Goal: Task Accomplishment & Management: Use online tool/utility

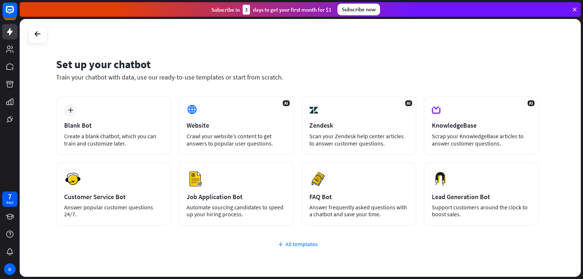
click at [300, 244] on div "All templates" at bounding box center [297, 243] width 483 height 7
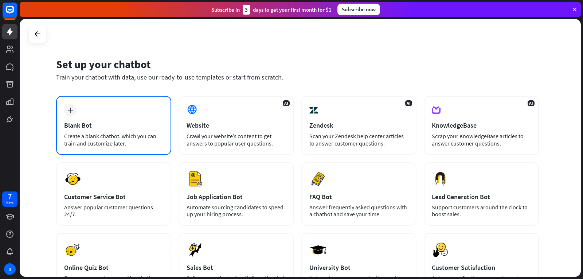
click at [132, 136] on div "Create a blank chatbot, which you can train and customize later." at bounding box center [113, 139] width 99 height 15
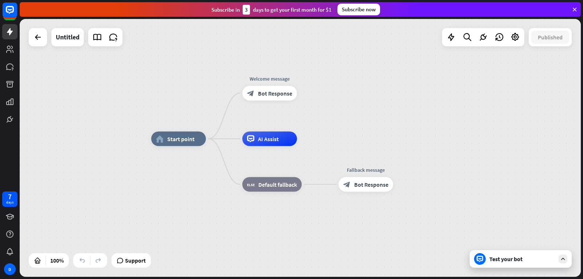
drag, startPoint x: 312, startPoint y: 109, endPoint x: 332, endPoint y: 99, distance: 21.7
click at [332, 99] on div "home_2 Start point Welcome message block_bot_response Bot Response AI Assist bl…" at bounding box center [301, 148] width 562 height 258
click at [297, 98] on div "Edit name more_horiz plus block_bot_response Bot Response" at bounding box center [269, 92] width 55 height 15
click at [308, 96] on div "plus" at bounding box center [306, 92] width 11 height 11
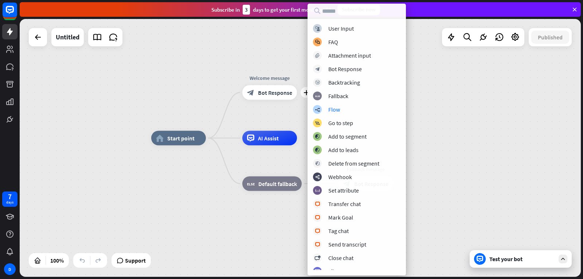
click at [492, 104] on div "home_2 Start point plus Welcome message block_bot_response Bot Response AI Assi…" at bounding box center [301, 148] width 562 height 258
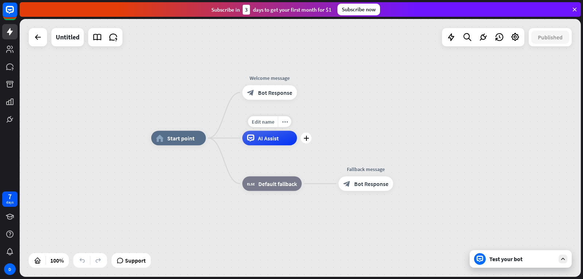
click at [304, 141] on div "plus" at bounding box center [306, 138] width 11 height 11
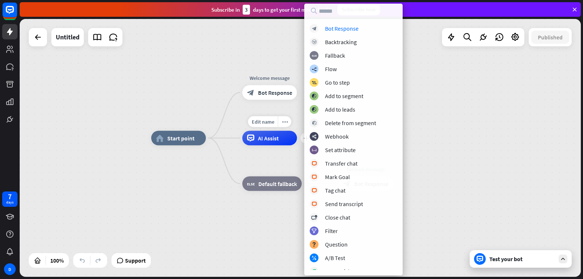
click at [273, 140] on span "AI Assist" at bounding box center [268, 138] width 21 height 7
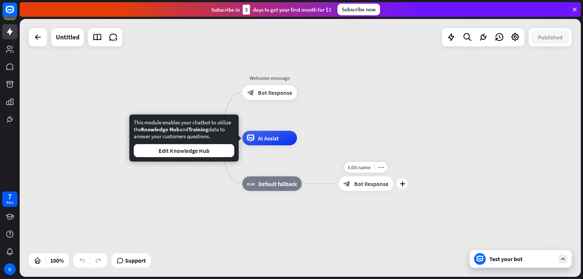
click at [369, 191] on div "Edit name more_horiz plus Fallback message block_bot_response Bot Response" at bounding box center [366, 183] width 55 height 15
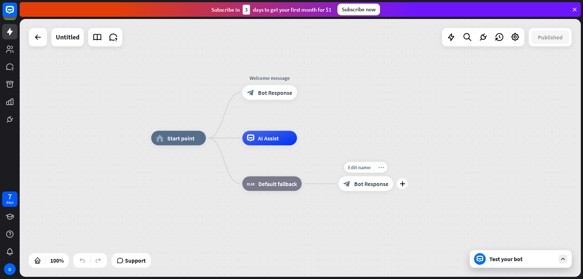
click at [380, 170] on div "more_horiz" at bounding box center [380, 167] width 13 height 11
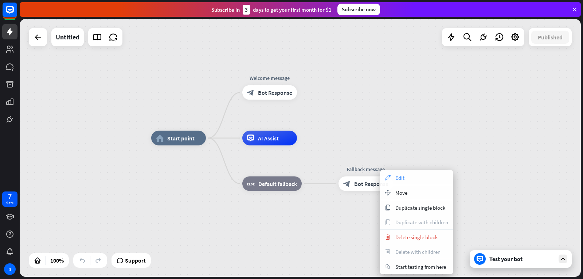
click at [397, 177] on span "Edit" at bounding box center [400, 177] width 9 height 7
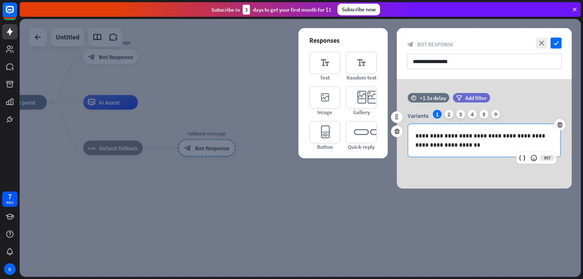
click at [448, 131] on div "**********" at bounding box center [484, 140] width 152 height 33
click at [435, 143] on p "**********" at bounding box center [485, 140] width 138 height 18
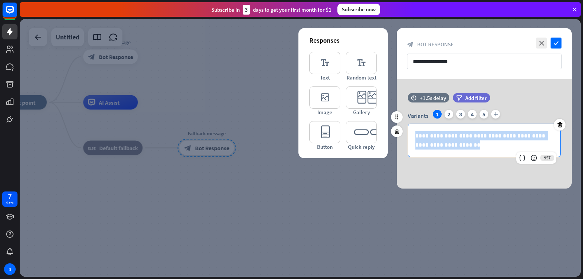
click at [435, 143] on p "**********" at bounding box center [485, 140] width 138 height 18
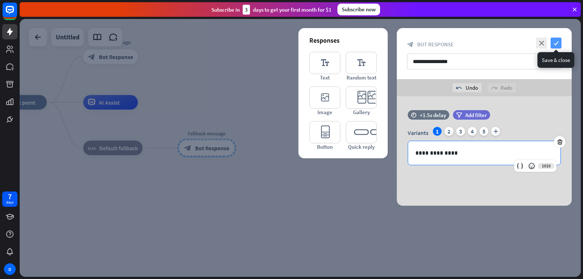
click at [556, 46] on icon "check" at bounding box center [556, 43] width 11 height 11
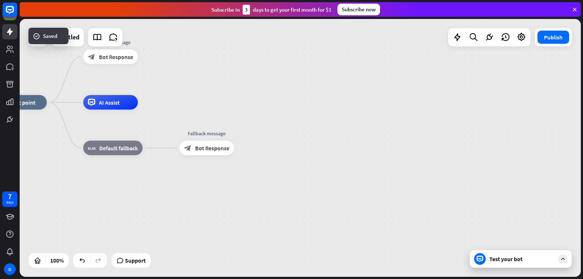
drag, startPoint x: 286, startPoint y: 122, endPoint x: 249, endPoint y: 98, distance: 43.6
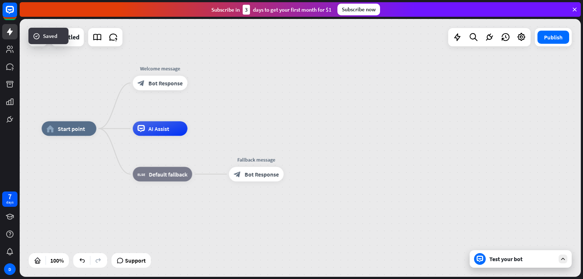
drag, startPoint x: 264, startPoint y: 109, endPoint x: 358, endPoint y: 145, distance: 100.2
click at [358, 145] on div "home_2 Start point Welcome message block_bot_response Bot Response AI Assist bl…" at bounding box center [301, 148] width 562 height 258
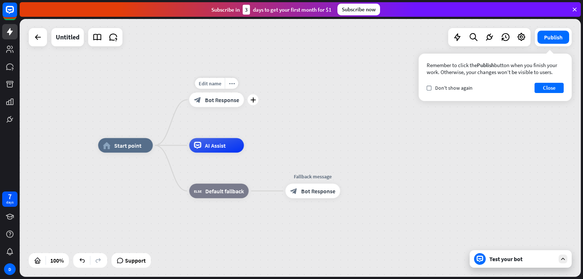
click at [219, 101] on span "Bot Response" at bounding box center [222, 99] width 34 height 7
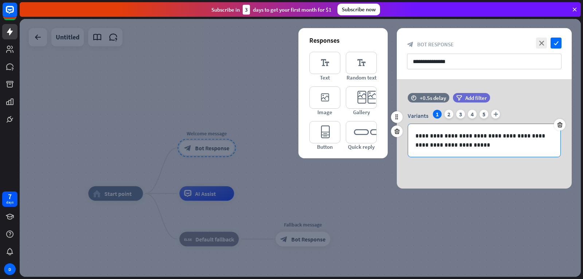
click at [488, 147] on p "**********" at bounding box center [485, 140] width 138 height 18
click at [481, 140] on p "**********" at bounding box center [485, 140] width 138 height 18
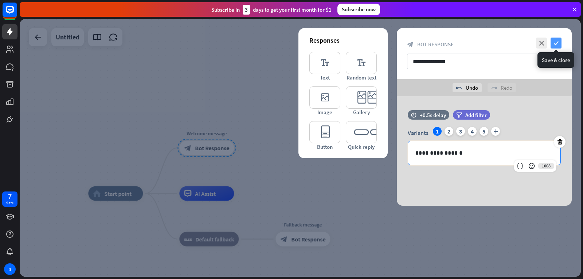
click at [553, 42] on icon "check" at bounding box center [556, 43] width 11 height 11
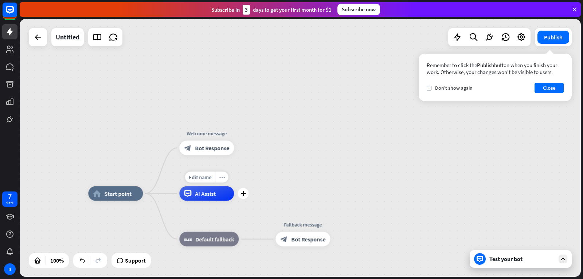
click at [224, 177] on icon "more_horiz" at bounding box center [222, 176] width 6 height 5
click at [236, 186] on div "chat Start testing from here" at bounding box center [260, 184] width 73 height 15
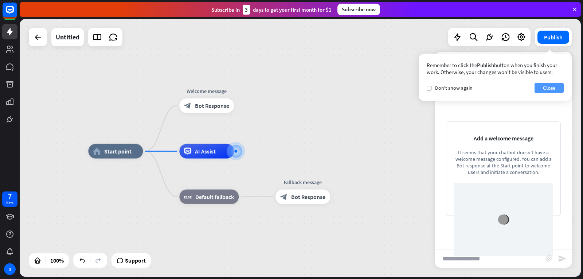
click at [554, 89] on button "Close" at bounding box center [549, 88] width 29 height 10
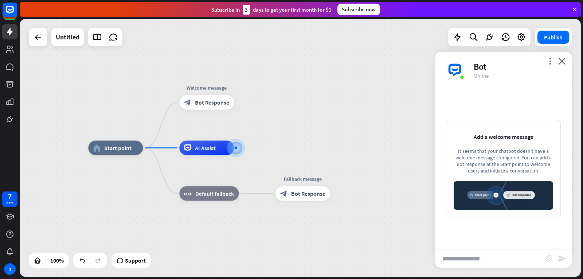
drag, startPoint x: 201, startPoint y: 101, endPoint x: 262, endPoint y: 131, distance: 68.7
click at [262, 131] on div "home_2 Start point Edit name more_horiz Welcome message block_bot_response Bot …" at bounding box center [301, 148] width 562 height 258
drag, startPoint x: 186, startPoint y: 104, endPoint x: 234, endPoint y: 116, distance: 49.2
click at [234, 110] on div "Edit name more_horiz plus block_bot_response Bot Response" at bounding box center [206, 102] width 55 height 15
click at [244, 151] on div "plus" at bounding box center [243, 148] width 11 height 11
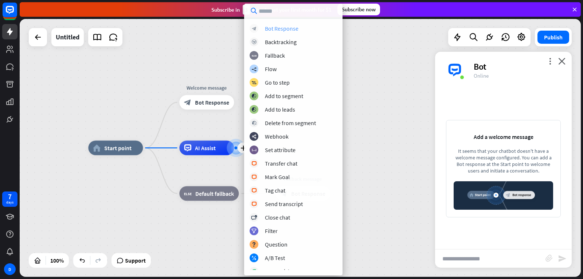
click at [295, 30] on div "Bot Response" at bounding box center [282, 28] width 34 height 7
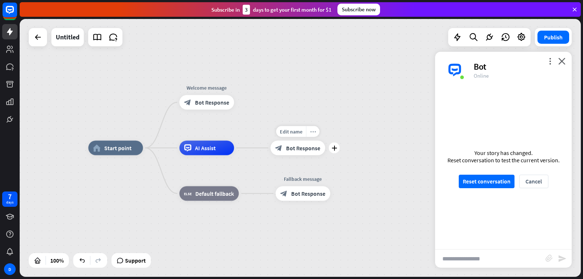
click at [315, 133] on icon "more_horiz" at bounding box center [313, 131] width 6 height 5
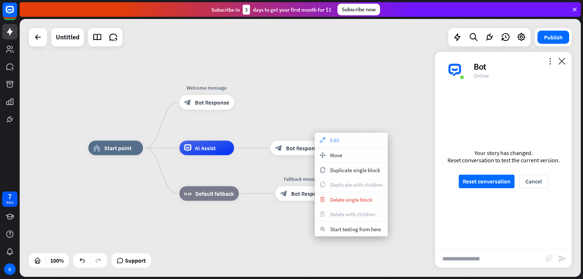
click at [326, 143] on div "appearance Edit" at bounding box center [351, 140] width 73 height 15
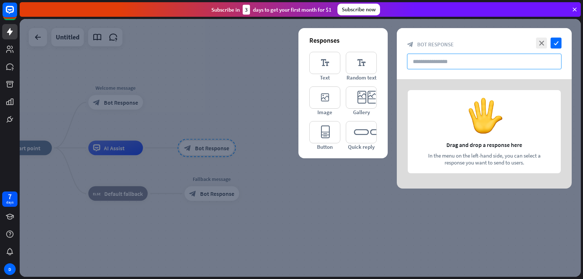
click at [447, 66] on input "text" at bounding box center [484, 62] width 155 height 16
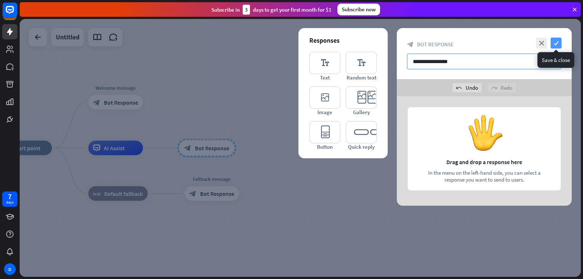
type input "**********"
click at [555, 42] on icon "check" at bounding box center [556, 43] width 11 height 11
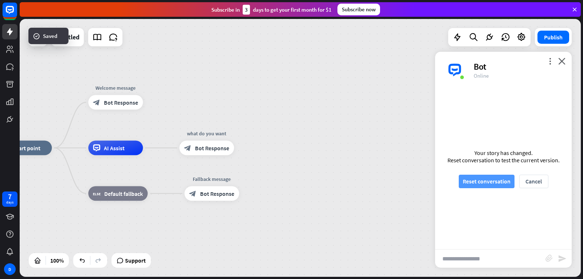
click at [484, 183] on button "Reset conversation" at bounding box center [487, 181] width 56 height 13
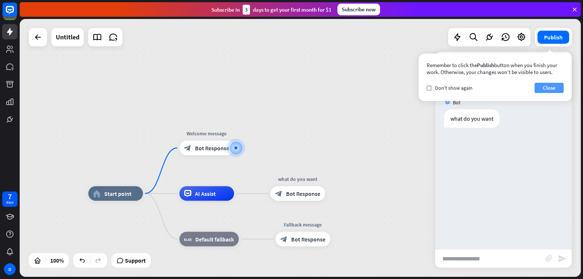
click at [546, 85] on button "Close" at bounding box center [549, 88] width 29 height 10
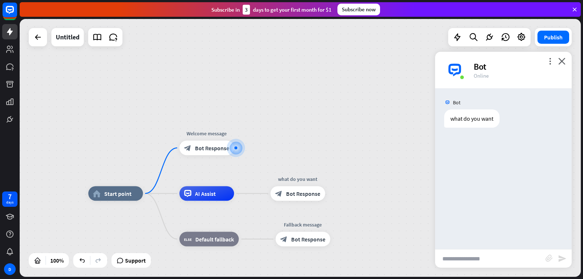
click at [478, 252] on input "text" at bounding box center [490, 258] width 110 height 18
type input "*"
type input "****"
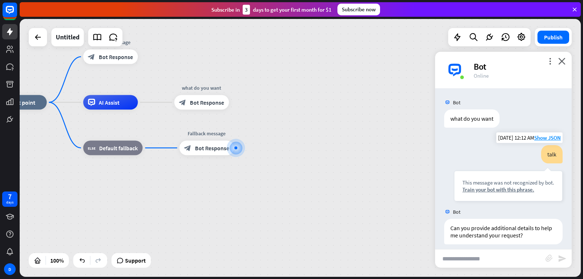
scroll to position [6, 0]
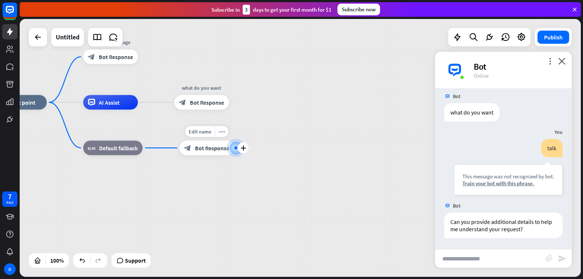
click at [223, 141] on div "Edit name more_horiz plus block_bot_response Bot Response" at bounding box center [206, 148] width 55 height 15
click at [224, 135] on div "more_horiz" at bounding box center [221, 131] width 13 height 11
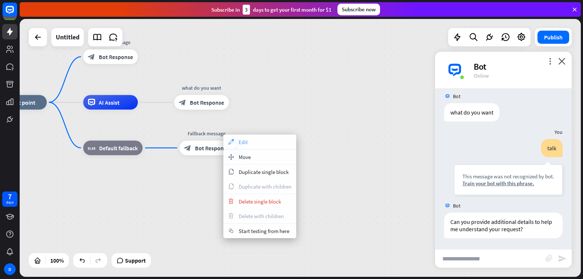
click at [253, 143] on div "appearance Edit" at bounding box center [260, 142] width 73 height 15
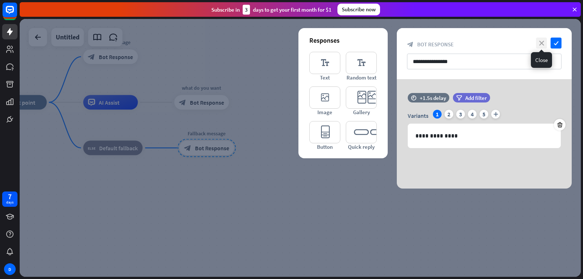
click at [543, 45] on icon "close" at bounding box center [541, 43] width 11 height 11
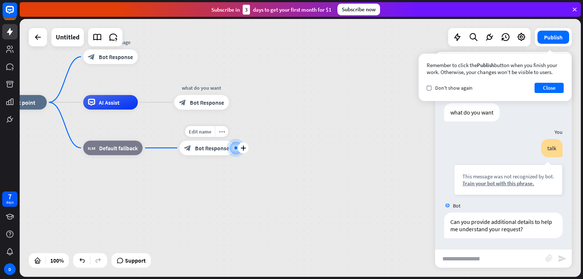
drag, startPoint x: 207, startPoint y: 145, endPoint x: 229, endPoint y: 168, distance: 31.2
click at [229, 155] on div "Edit name more_horiz plus block_bot_response Bot Response" at bounding box center [206, 148] width 55 height 15
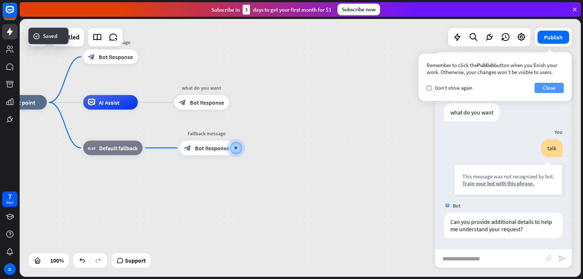
click at [549, 88] on button "Close" at bounding box center [549, 88] width 29 height 10
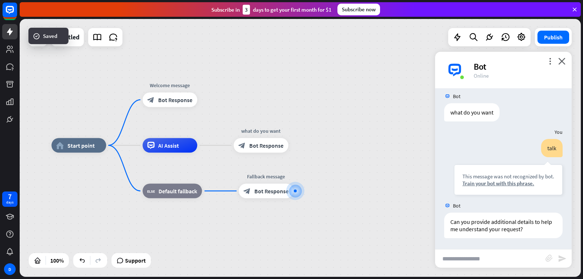
drag, startPoint x: 286, startPoint y: 97, endPoint x: 358, endPoint y: 145, distance: 86.5
click at [358, 145] on div "home_2 Start point Welcome message block_bot_response Bot Response AI Assist wh…" at bounding box center [301, 148] width 562 height 258
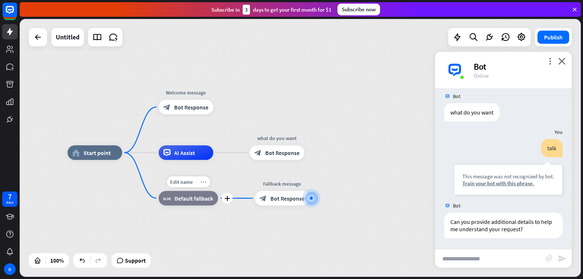
click at [209, 185] on div "more_horiz" at bounding box center [203, 181] width 13 height 11
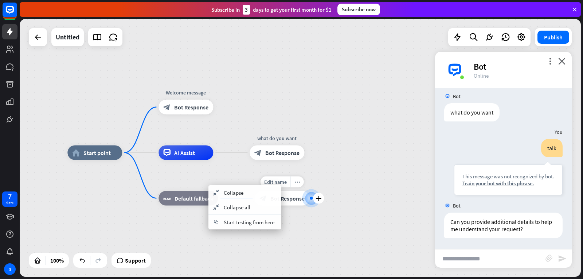
click at [300, 183] on icon "more_horiz" at bounding box center [298, 181] width 6 height 5
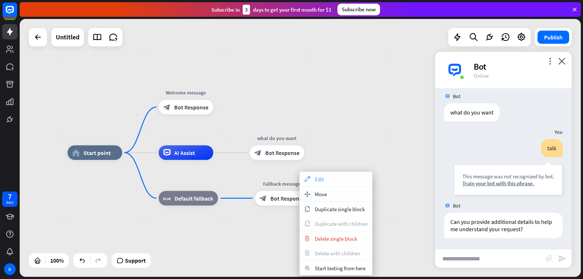
click at [310, 181] on icon "appearance" at bounding box center [307, 179] width 8 height 6
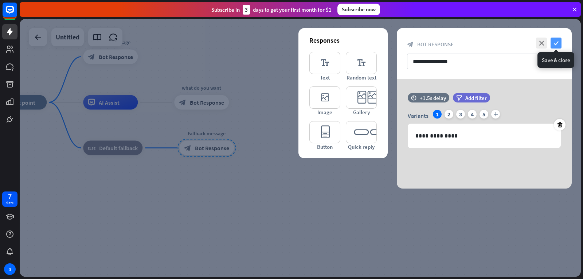
click at [558, 42] on icon "check" at bounding box center [556, 43] width 11 height 11
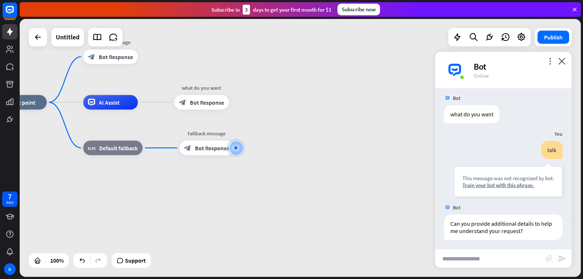
scroll to position [6, 0]
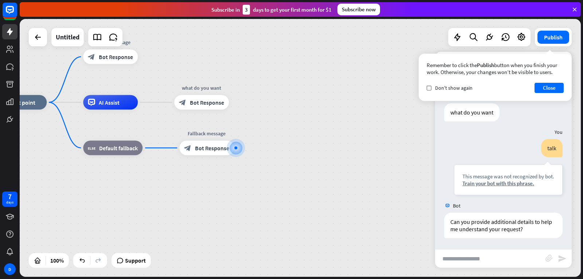
click at [492, 254] on input "text" at bounding box center [490, 258] width 110 height 18
type input "*"
type input "**********"
click at [562, 261] on icon "send" at bounding box center [562, 258] width 9 height 9
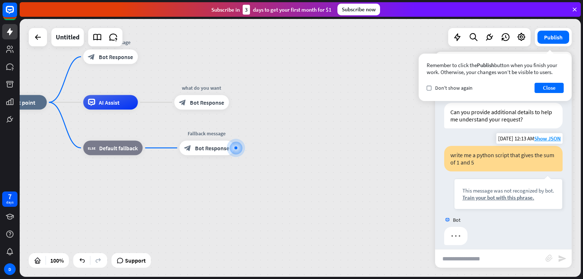
scroll to position [123, 0]
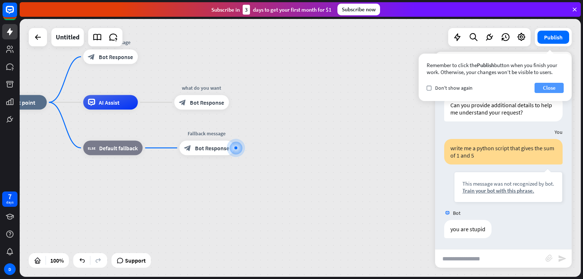
click at [556, 88] on button "Close" at bounding box center [549, 88] width 29 height 10
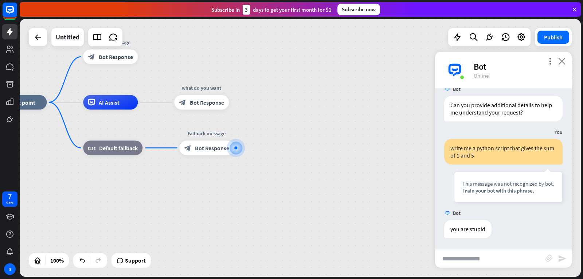
click at [562, 59] on icon "close" at bounding box center [562, 61] width 7 height 7
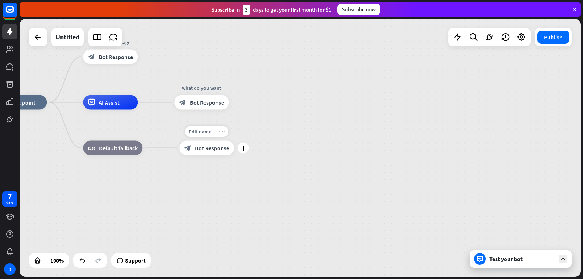
click at [224, 133] on icon "more_horiz" at bounding box center [222, 131] width 6 height 5
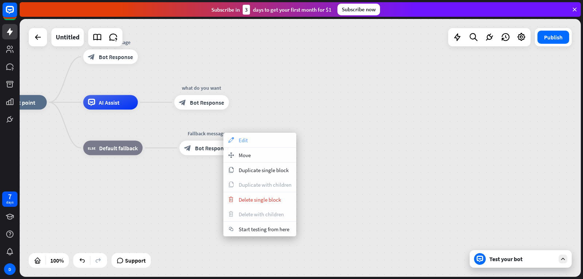
click at [255, 139] on div "appearance Edit" at bounding box center [260, 140] width 73 height 15
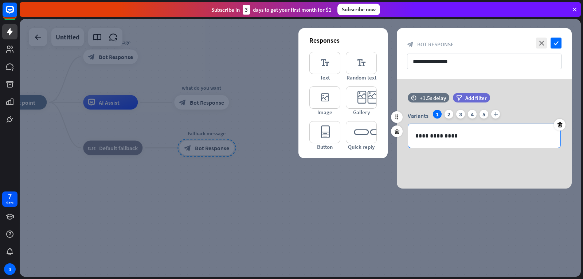
click at [462, 125] on div "**********" at bounding box center [484, 136] width 152 height 24
click at [415, 136] on div "**********" at bounding box center [484, 136] width 152 height 24
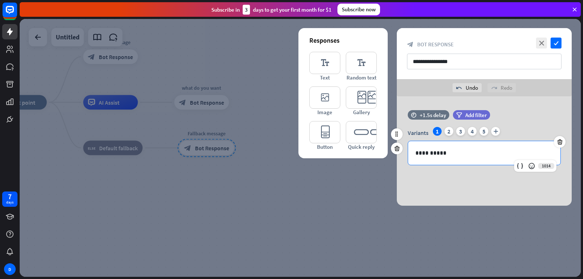
click at [422, 152] on p "**********" at bounding box center [485, 152] width 138 height 9
click at [556, 46] on icon "check" at bounding box center [556, 43] width 11 height 11
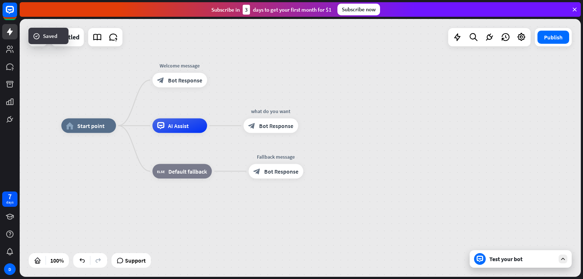
drag, startPoint x: 296, startPoint y: 110, endPoint x: 364, endPoint y: 132, distance: 72.1
click at [364, 132] on div "home_2 Start point Welcome message block_bot_response Bot Response AI Assist wh…" at bounding box center [342, 255] width 562 height 258
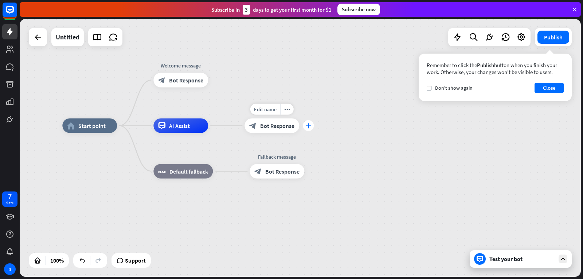
click at [309, 128] on icon "plus" at bounding box center [308, 125] width 5 height 5
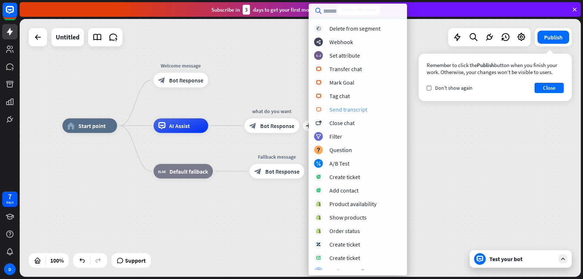
scroll to position [146, 0]
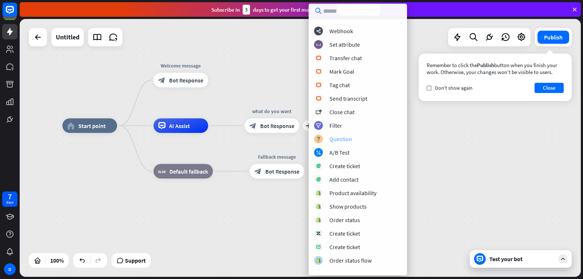
click at [362, 139] on div "block_question Question" at bounding box center [358, 139] width 88 height 9
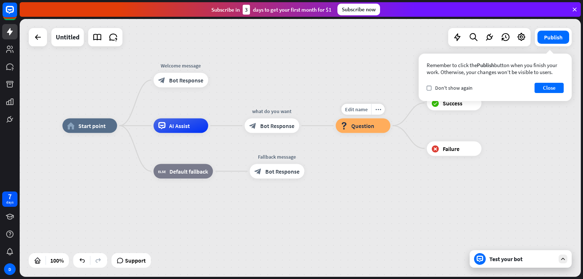
drag, startPoint x: 395, startPoint y: 88, endPoint x: 368, endPoint y: 116, distance: 38.9
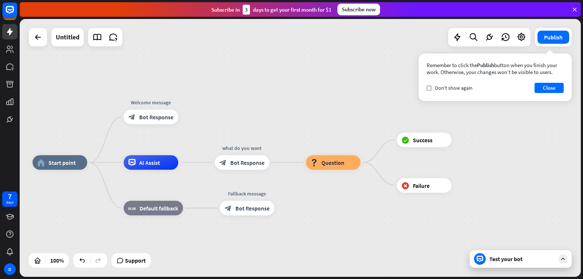
drag, startPoint x: 376, startPoint y: 85, endPoint x: 349, endPoint y: 143, distance: 64.5
click at [346, 123] on div "home_2 Start point Welcome message block_bot_response Bot Response AI Assist wh…" at bounding box center [301, 148] width 562 height 258
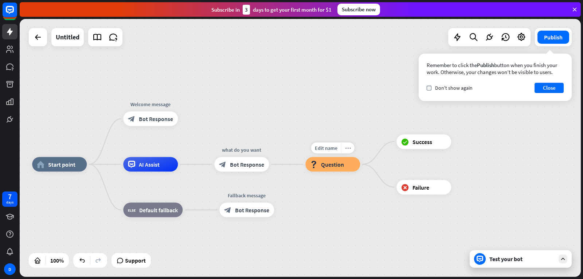
click at [348, 147] on icon "more_horiz" at bounding box center [348, 147] width 6 height 5
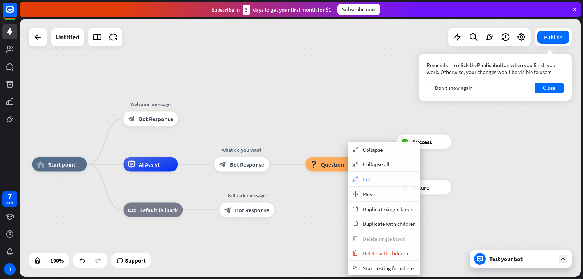
click at [376, 182] on div "appearance Edit" at bounding box center [384, 179] width 73 height 15
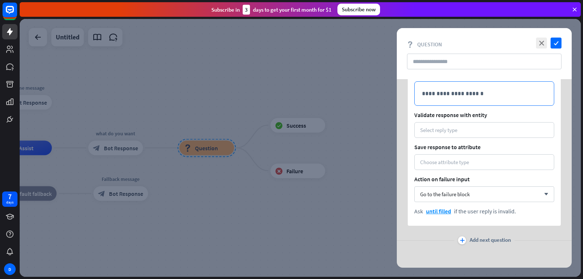
scroll to position [48, 0]
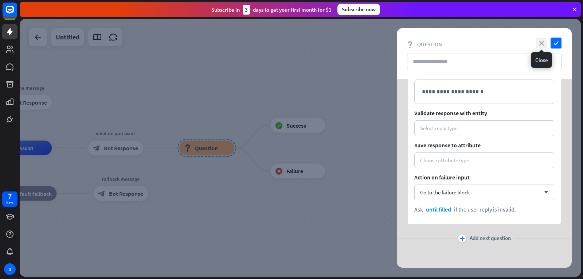
click at [544, 40] on icon "close" at bounding box center [541, 43] width 11 height 11
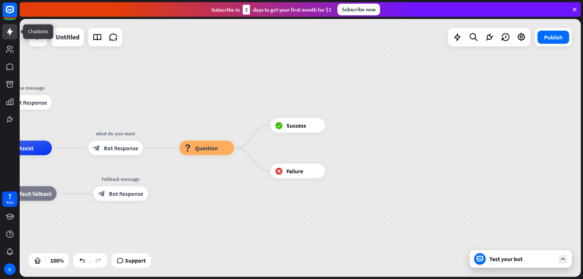
click at [13, 34] on icon at bounding box center [9, 31] width 9 height 9
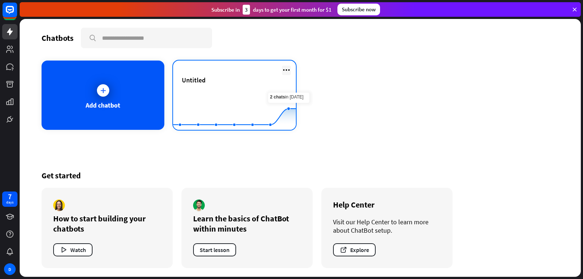
click at [287, 67] on icon at bounding box center [286, 70] width 9 height 9
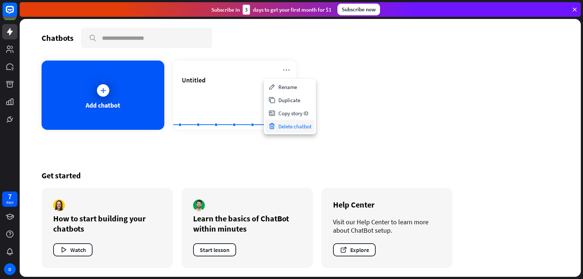
click at [295, 126] on div "Delete chatbot" at bounding box center [289, 126] width 49 height 13
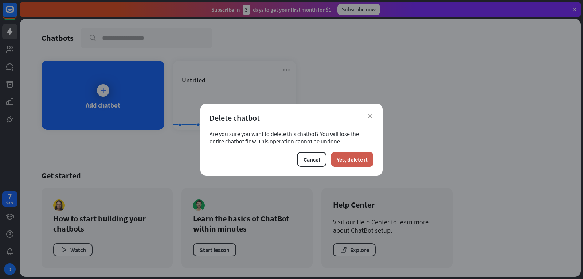
click at [354, 159] on button "Yes, delete it" at bounding box center [352, 159] width 43 height 15
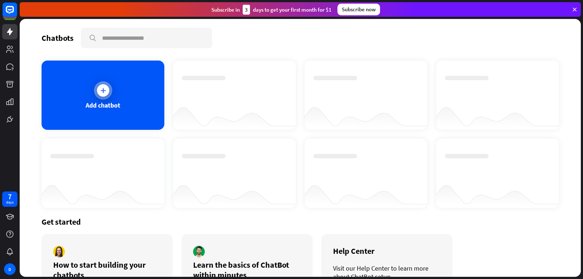
click at [132, 110] on div "Add chatbot" at bounding box center [103, 95] width 123 height 69
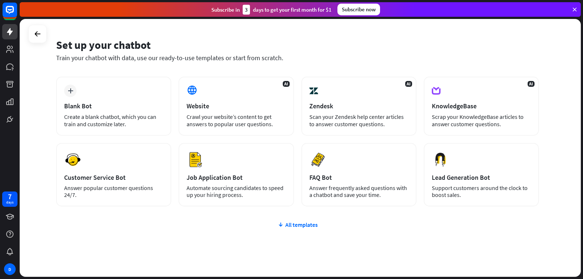
scroll to position [36, 0]
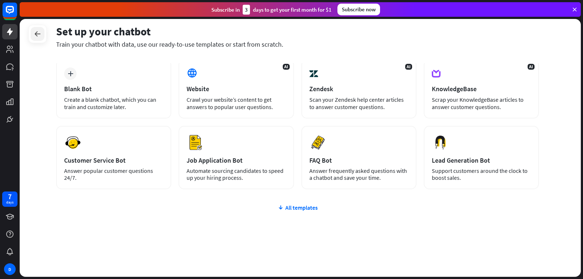
click at [36, 35] on icon at bounding box center [37, 34] width 9 height 9
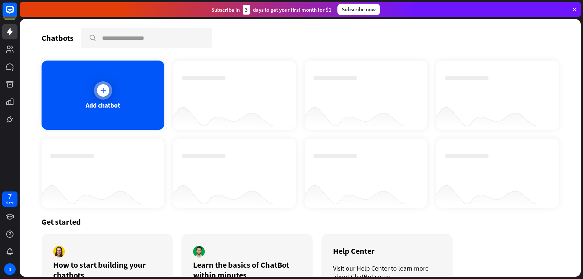
click at [141, 90] on div "Add chatbot" at bounding box center [103, 95] width 123 height 69
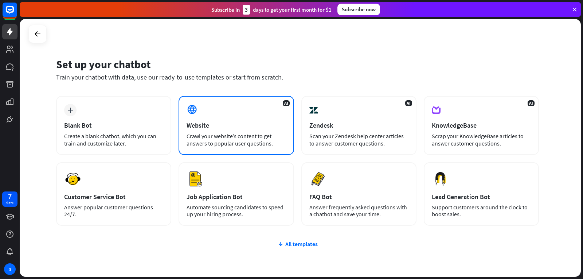
click at [220, 141] on div "Crawl your website’s content to get answers to popular user questions." at bounding box center [236, 139] width 99 height 15
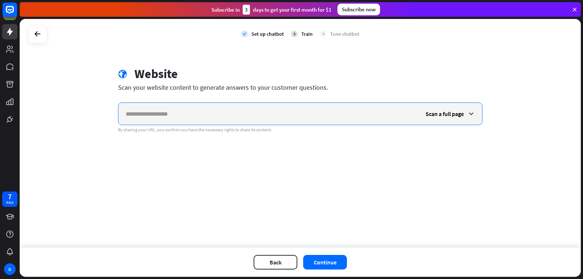
paste input "**********"
type input "**********"
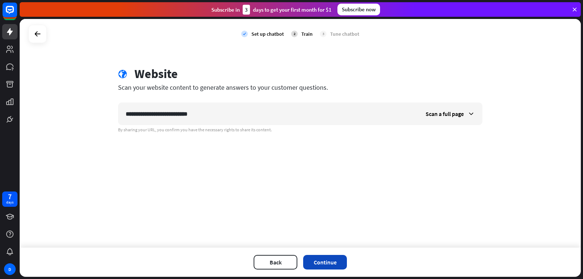
click at [326, 260] on button "Continue" at bounding box center [325, 262] width 44 height 15
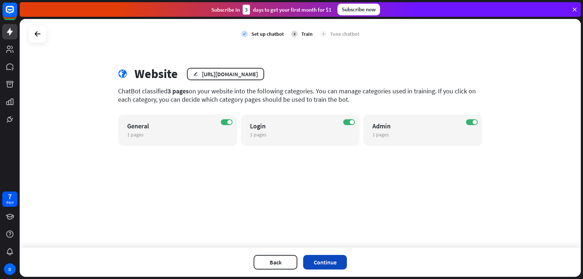
click at [333, 261] on button "Continue" at bounding box center [325, 262] width 44 height 15
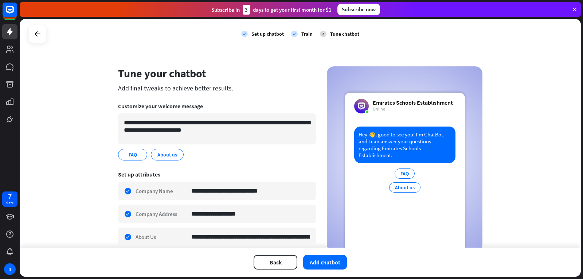
scroll to position [36, 0]
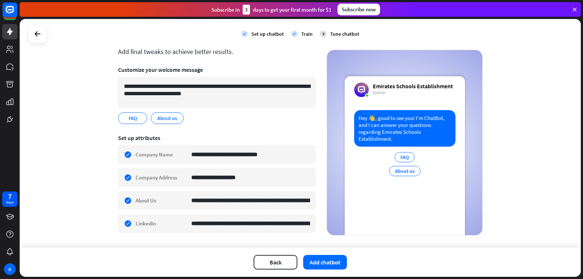
click at [94, 137] on div "**********" at bounding box center [301, 133] width 562 height 229
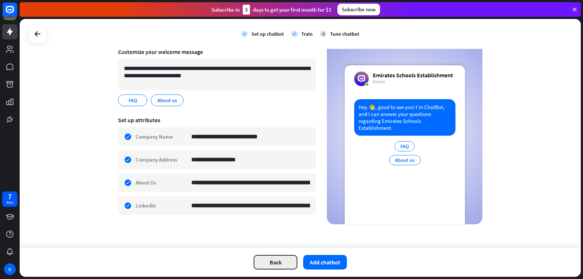
click at [285, 260] on button "Back" at bounding box center [276, 262] width 44 height 15
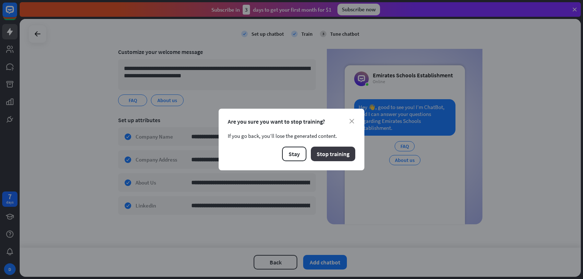
click at [328, 157] on button "Stop training" at bounding box center [333, 154] width 44 height 15
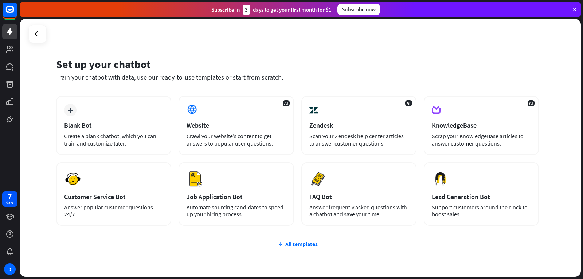
click at [210, 46] on div "Set up your chatbot Train your chatbot with data, use our ready-to-use template…" at bounding box center [301, 148] width 562 height 258
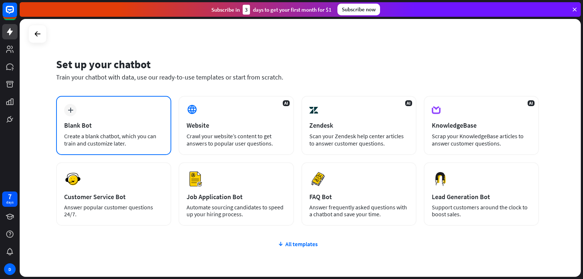
click at [135, 116] on div "plus Blank Bot Create a blank chatbot, which you can train and customize later." at bounding box center [113, 125] width 115 height 59
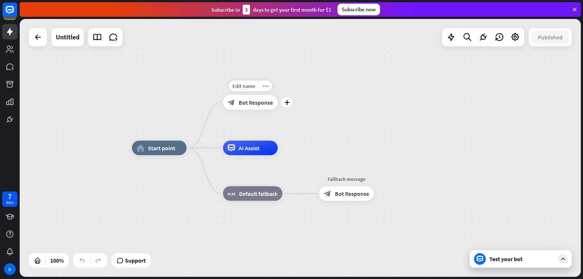
click at [261, 101] on span "Bot Response" at bounding box center [256, 102] width 34 height 7
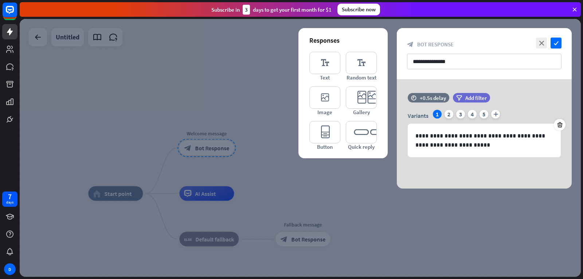
drag, startPoint x: 261, startPoint y: 101, endPoint x: 226, endPoint y: 95, distance: 35.5
click at [226, 95] on div at bounding box center [301, 148] width 562 height 258
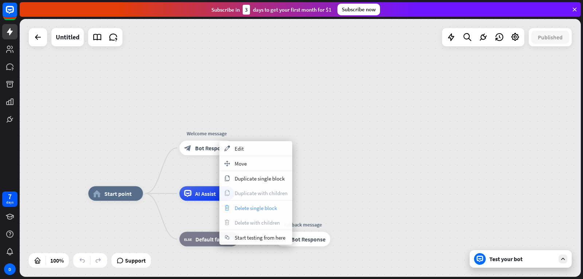
click at [249, 211] on span "Delete single block" at bounding box center [256, 208] width 42 height 7
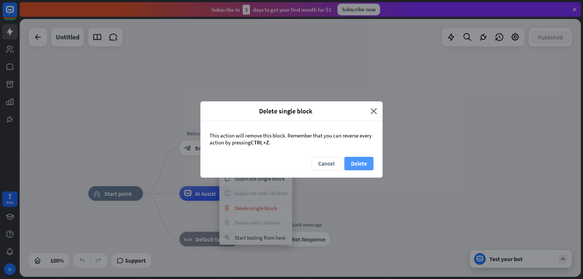
click at [356, 165] on button "Delete" at bounding box center [359, 163] width 29 height 13
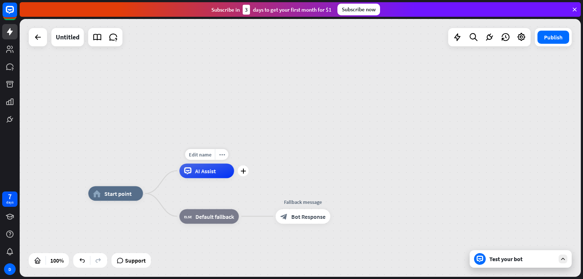
click at [234, 176] on div "Edit name more_horiz plus AI Assist" at bounding box center [206, 170] width 55 height 15
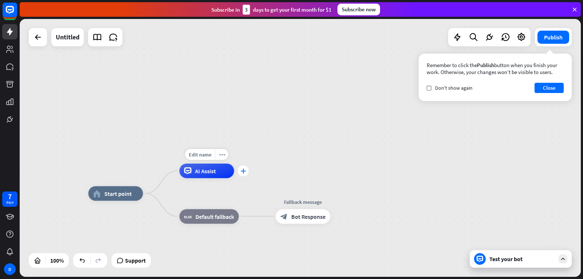
click at [246, 169] on div "plus" at bounding box center [243, 170] width 11 height 11
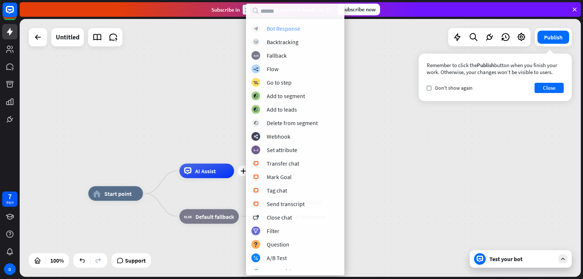
click at [290, 31] on div "Bot Response" at bounding box center [284, 28] width 34 height 7
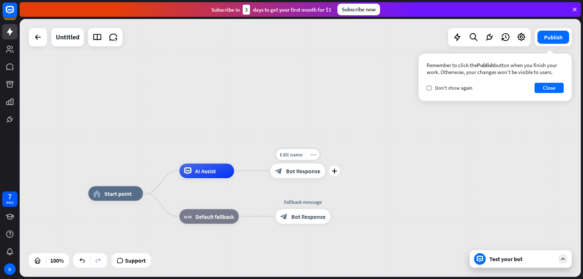
click at [312, 155] on icon "more_horiz" at bounding box center [313, 154] width 6 height 5
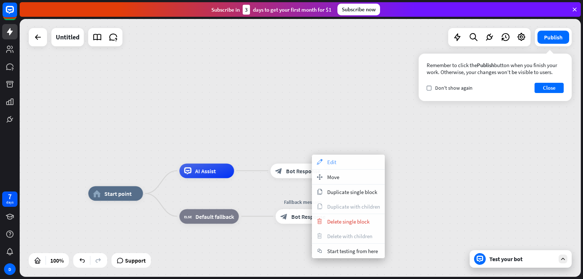
click at [326, 161] on div "appearance Edit" at bounding box center [348, 162] width 73 height 15
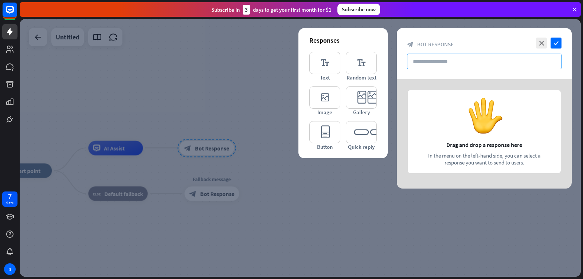
click at [430, 63] on input "text" at bounding box center [484, 62] width 155 height 16
click at [469, 114] on div at bounding box center [484, 133] width 175 height 109
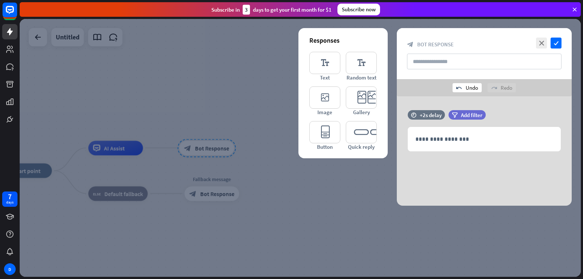
click at [475, 88] on div "undo Undo" at bounding box center [467, 87] width 29 height 9
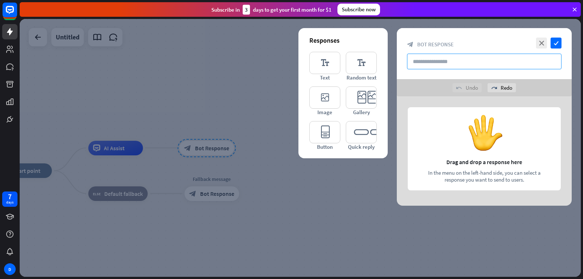
click at [438, 68] on input "text" at bounding box center [484, 62] width 155 height 16
type input "*"
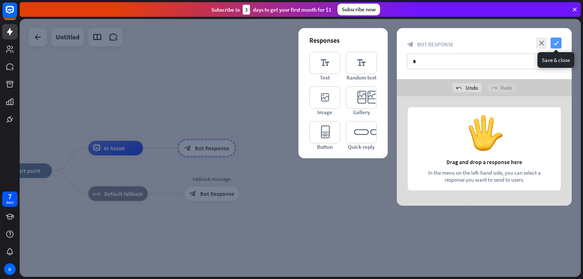
click at [555, 42] on icon "check" at bounding box center [556, 43] width 11 height 11
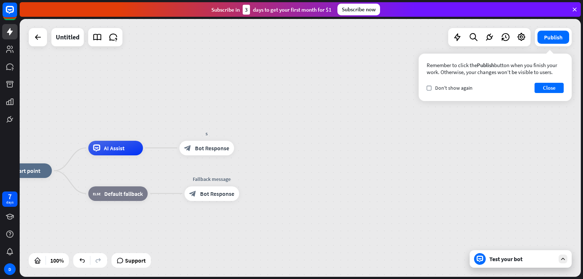
click at [514, 255] on div "Test your bot" at bounding box center [521, 259] width 102 height 18
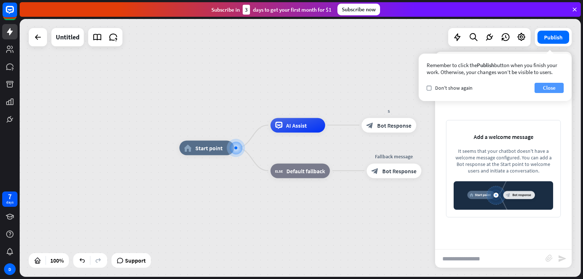
click at [555, 92] on button "Close" at bounding box center [549, 88] width 29 height 10
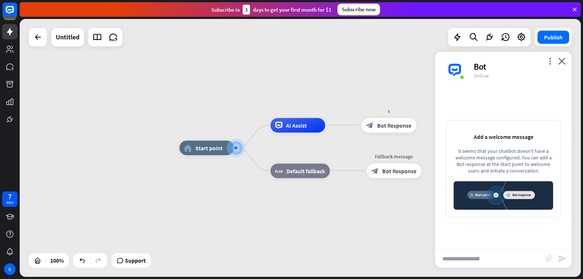
click at [552, 89] on div "Add a welcome message It seems that your chatbot doesn't have a welcome message…" at bounding box center [503, 168] width 137 height 161
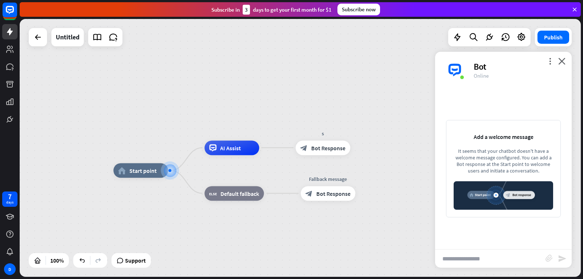
drag, startPoint x: 387, startPoint y: 88, endPoint x: 318, endPoint y: 125, distance: 78.5
click at [313, 112] on div "home_2 Start point AI Assist s block_bot_response Bot Response block_fallback D…" at bounding box center [301, 148] width 562 height 258
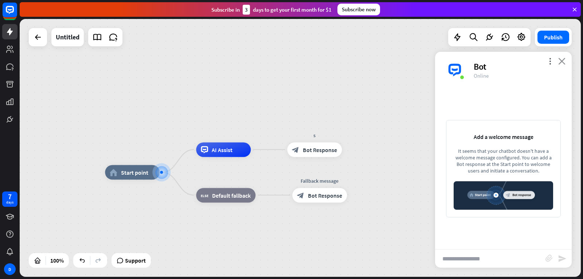
click at [561, 59] on icon "close" at bounding box center [562, 61] width 7 height 7
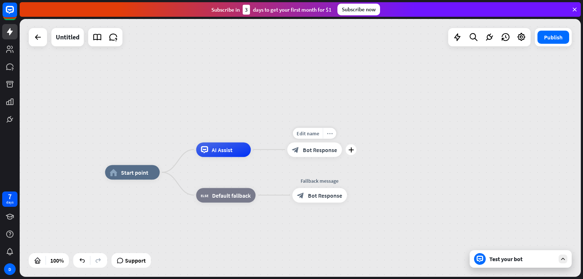
click at [331, 137] on div "more_horiz" at bounding box center [329, 133] width 13 height 11
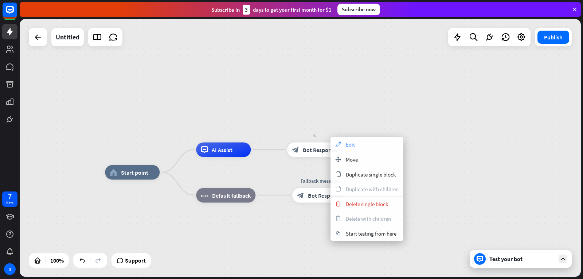
click at [349, 143] on span "Edit" at bounding box center [350, 144] width 9 height 7
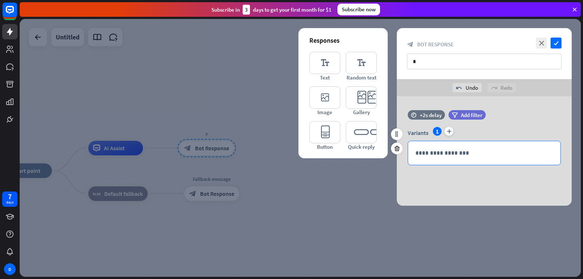
click at [473, 145] on div "**********" at bounding box center [484, 153] width 152 height 24
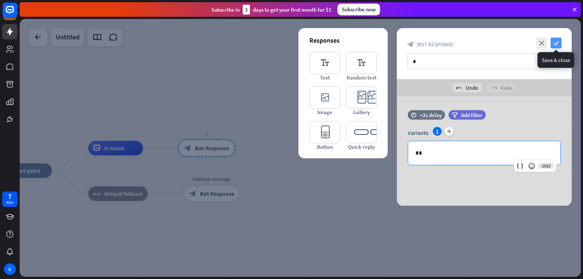
click at [556, 46] on icon "check" at bounding box center [556, 43] width 11 height 11
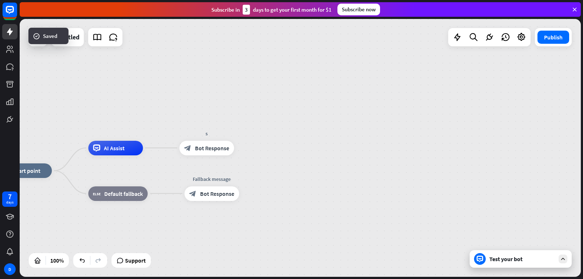
click at [498, 263] on div "Test your bot" at bounding box center [521, 259] width 102 height 18
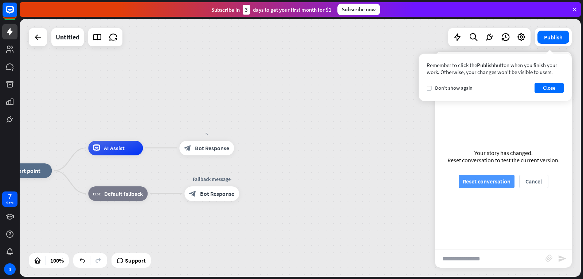
click at [492, 180] on button "Reset conversation" at bounding box center [487, 181] width 56 height 13
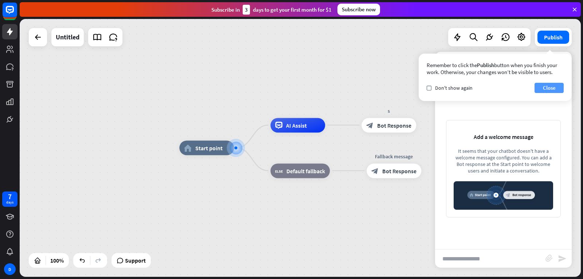
click at [547, 91] on button "Close" at bounding box center [549, 88] width 29 height 10
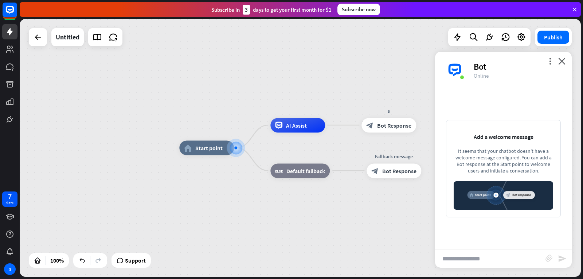
click at [555, 54] on div "more_vert close Bot Online" at bounding box center [503, 70] width 137 height 36
click at [568, 65] on div "more_vert close Bot Online" at bounding box center [503, 70] width 137 height 36
click at [559, 61] on icon "close" at bounding box center [562, 61] width 7 height 7
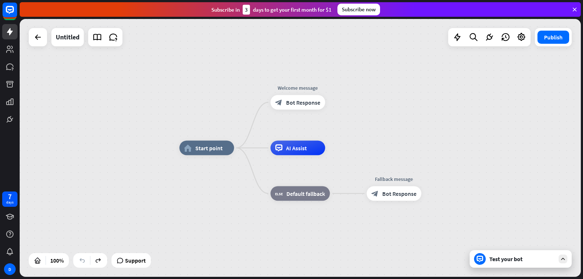
click at [387, 137] on div "home_2 Start point Welcome message block_bot_response Bot Response AI Assist bl…" at bounding box center [301, 148] width 562 height 258
click at [315, 95] on div "Edit name more_horiz plus block_bot_response Bot Response" at bounding box center [298, 102] width 55 height 15
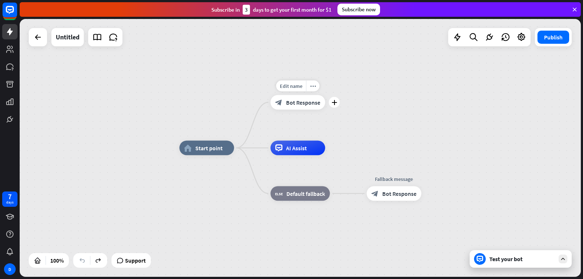
click at [314, 95] on div "Edit name more_horiz plus block_bot_response Bot Response" at bounding box center [298, 102] width 55 height 15
click at [313, 88] on icon "more_horiz" at bounding box center [313, 85] width 6 height 5
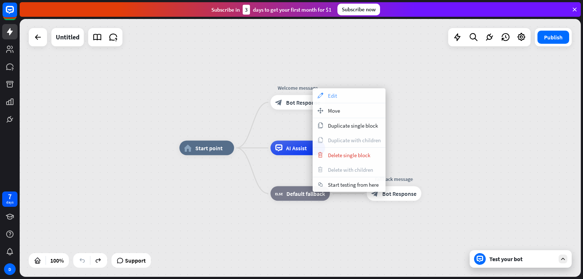
click at [327, 96] on div "appearance Edit" at bounding box center [349, 95] width 73 height 15
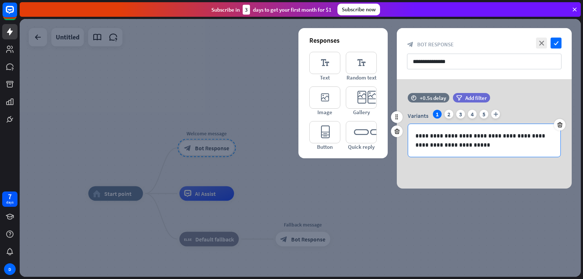
click at [463, 141] on p "**********" at bounding box center [485, 140] width 138 height 18
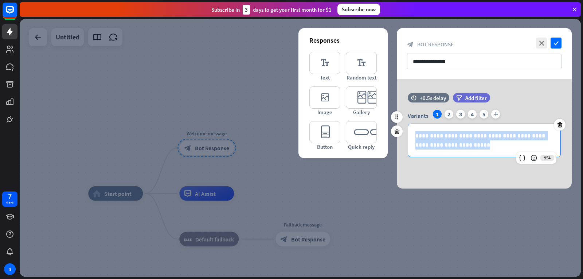
click at [463, 141] on p "**********" at bounding box center [485, 140] width 138 height 18
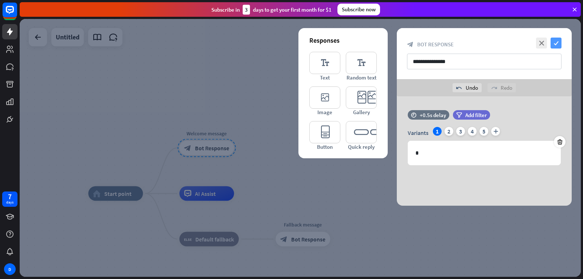
click at [558, 47] on icon "check" at bounding box center [556, 43] width 11 height 11
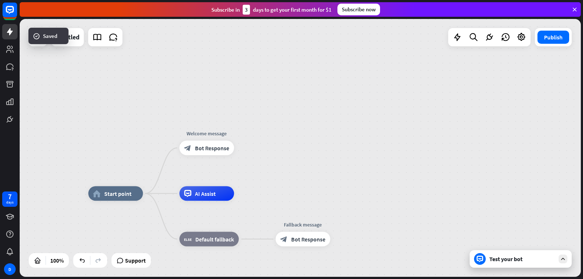
click at [507, 260] on div "Test your bot" at bounding box center [523, 258] width 66 height 7
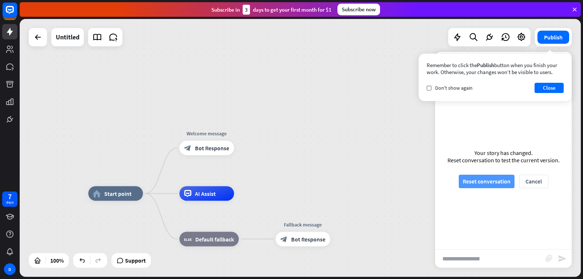
click at [498, 183] on button "Reset conversation" at bounding box center [487, 181] width 56 height 13
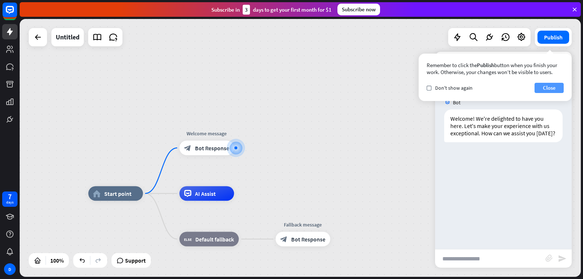
click at [556, 92] on button "Close" at bounding box center [549, 88] width 29 height 10
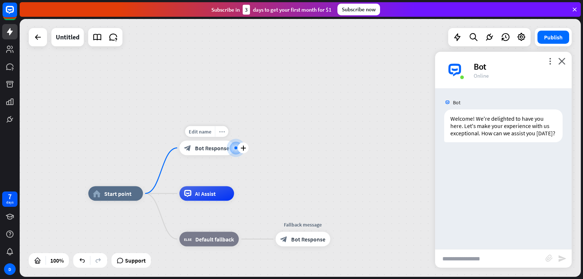
click at [227, 128] on div "more_horiz" at bounding box center [221, 131] width 13 height 11
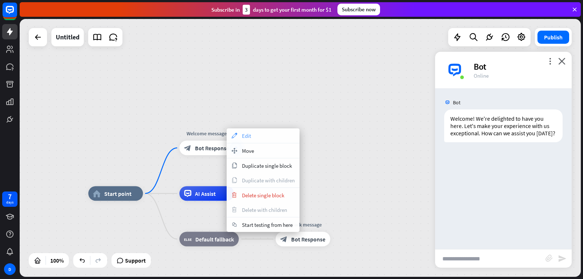
click at [239, 132] on div "appearance Edit" at bounding box center [263, 135] width 73 height 15
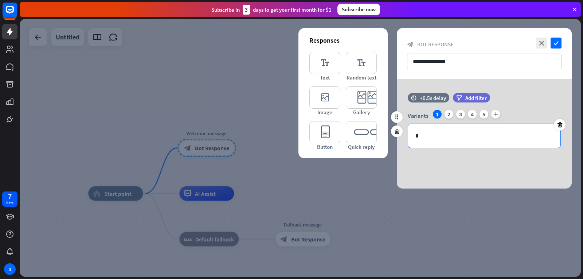
click at [447, 137] on p "*" at bounding box center [485, 135] width 138 height 9
click at [561, 39] on icon "check" at bounding box center [556, 43] width 11 height 11
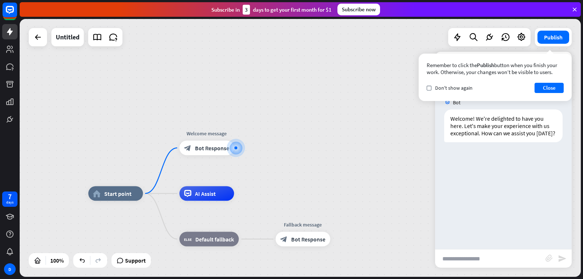
click at [488, 260] on input "text" at bounding box center [490, 258] width 110 height 18
type input "*"
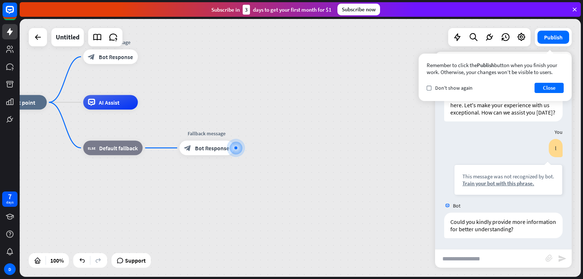
scroll to position [28, 0]
click at [154, 151] on div "plus" at bounding box center [151, 148] width 11 height 11
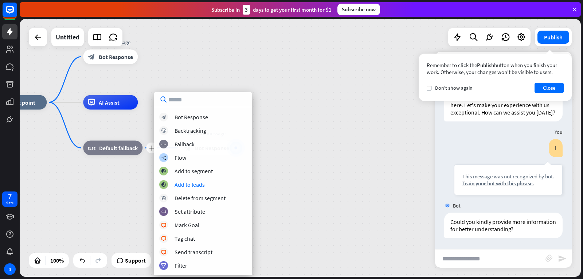
click at [316, 199] on div "home_2 Start point Welcome message block_bot_response Bot Response AI Assist pl…" at bounding box center [273, 231] width 562 height 258
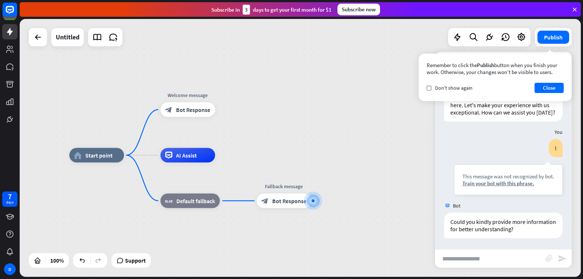
drag, startPoint x: 224, startPoint y: 124, endPoint x: 302, endPoint y: 174, distance: 92.7
click at [302, 174] on div "home_2 Start point Welcome message block_bot_response Bot Response AI Assist bl…" at bounding box center [350, 284] width 562 height 258
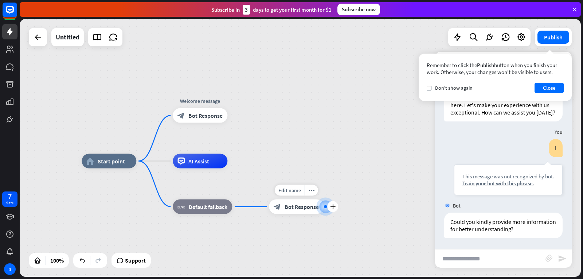
click at [324, 207] on div at bounding box center [325, 206] width 3 height 3
click at [330, 206] on div "plus" at bounding box center [332, 206] width 11 height 11
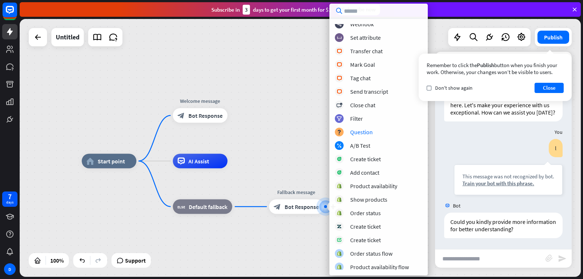
scroll to position [154, 0]
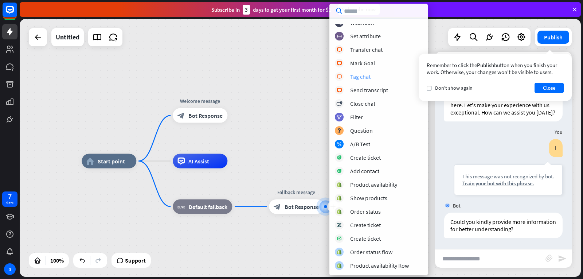
click at [371, 79] on div "block_livechat Tag chat" at bounding box center [379, 76] width 88 height 9
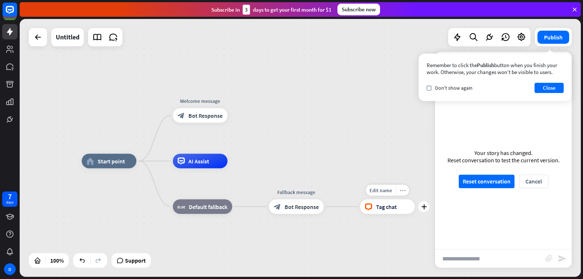
click at [403, 190] on icon "more_horiz" at bounding box center [403, 189] width 6 height 5
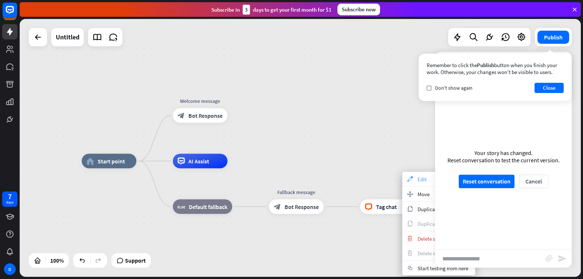
click at [418, 176] on span "Edit" at bounding box center [422, 179] width 9 height 7
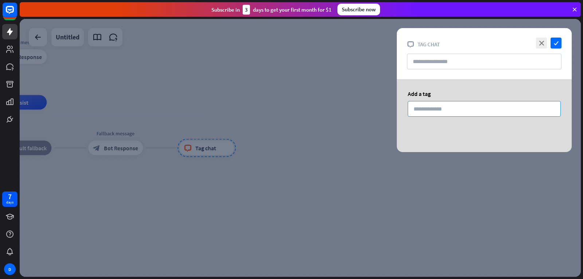
click at [434, 106] on input at bounding box center [484, 109] width 153 height 16
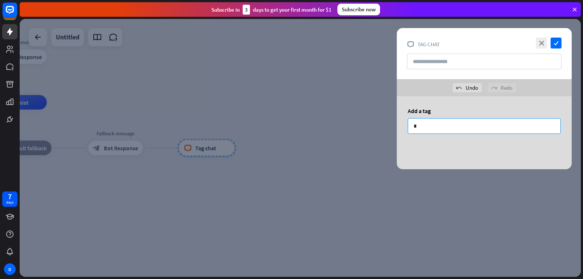
type input "*"
click at [565, 39] on div "close check block_livechat Tag chat" at bounding box center [484, 53] width 175 height 51
click at [563, 40] on div "close check block_livechat Tag chat" at bounding box center [484, 53] width 175 height 51
click at [560, 44] on icon "check" at bounding box center [556, 43] width 11 height 11
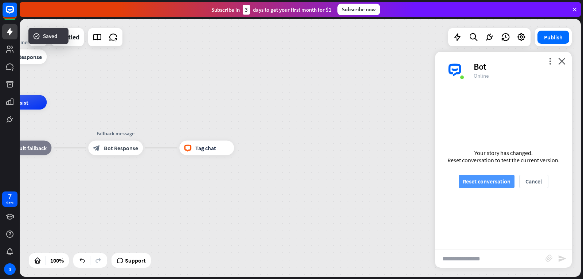
click at [491, 184] on button "Reset conversation" at bounding box center [487, 181] width 56 height 13
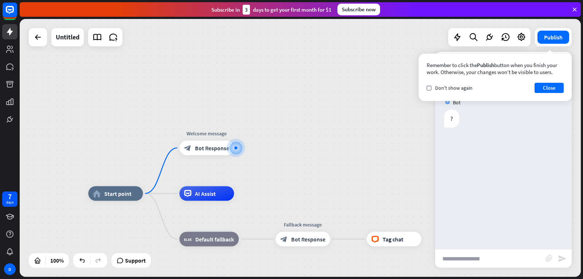
click at [551, 93] on div "Remember to click the Publish button when you finish your work. Otherwise, your…" at bounding box center [495, 77] width 153 height 47
click at [551, 90] on button "Close" at bounding box center [549, 88] width 29 height 10
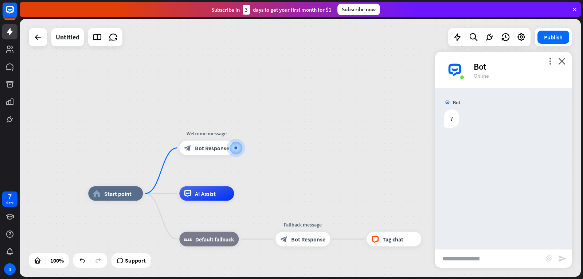
click at [485, 257] on input "text" at bounding box center [490, 258] width 110 height 18
type input "*"
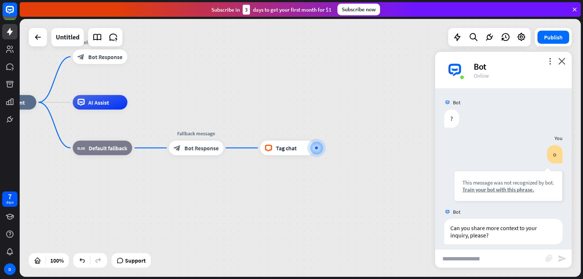
scroll to position [6, 0]
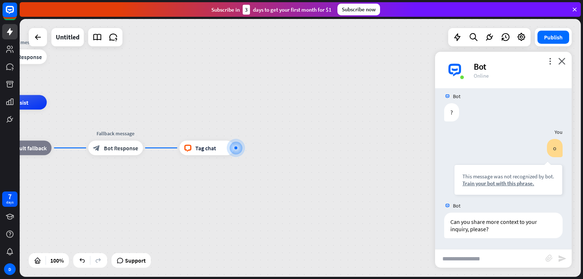
type input "*"
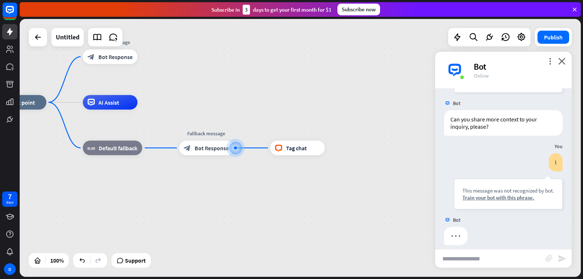
scroll to position [116, 0]
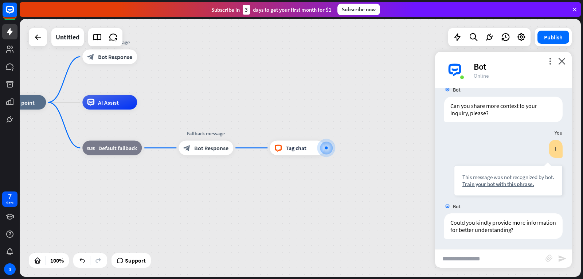
type input "*"
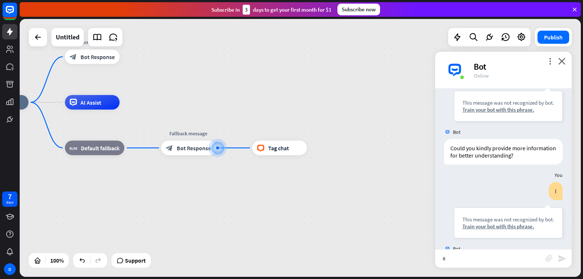
scroll to position [232, 0]
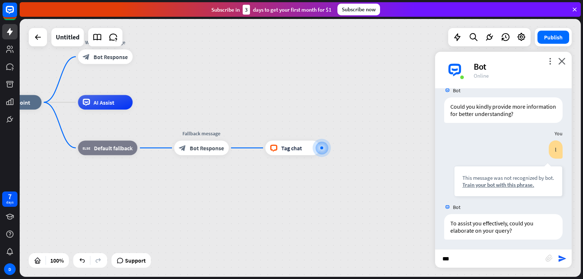
type input "****"
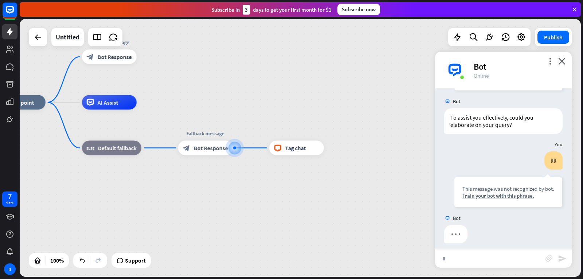
scroll to position [349, 0]
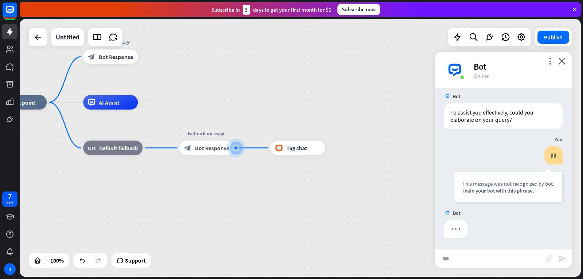
type input "****"
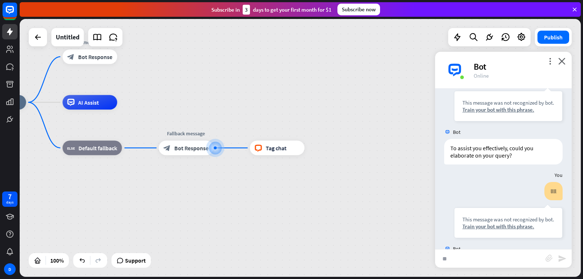
scroll to position [466, 0]
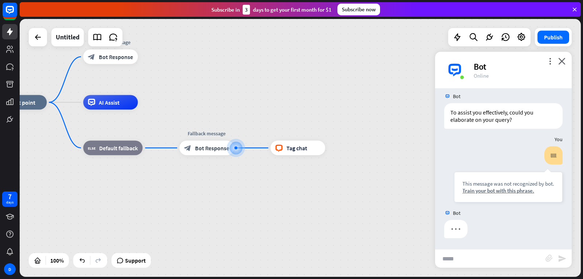
type input "******"
type input "*****"
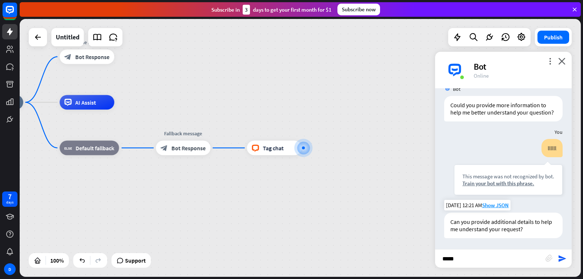
scroll to position [597, 0]
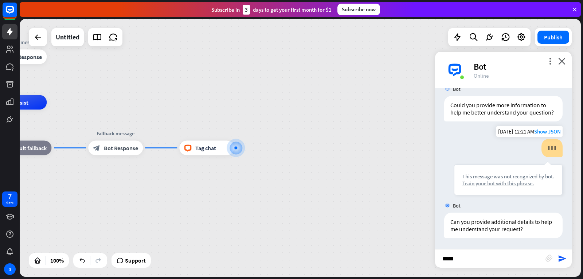
click at [495, 183] on div "Train your bot with this phrase." at bounding box center [509, 183] width 92 height 7
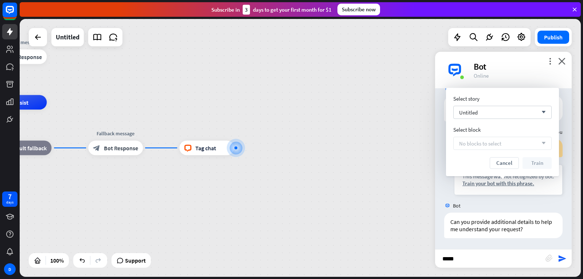
click at [516, 143] on div "No blocks to select arrow_down" at bounding box center [503, 143] width 98 height 13
click at [496, 117] on div "Untitled arrow_down" at bounding box center [503, 112] width 98 height 13
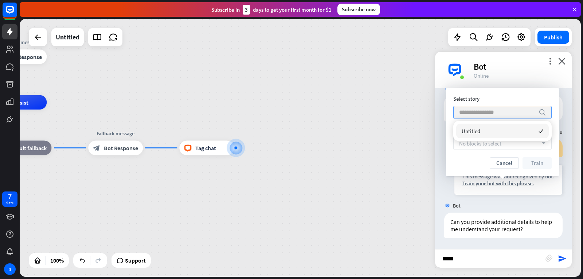
click at [496, 114] on input "search" at bounding box center [497, 112] width 76 height 12
click at [490, 156] on div "Select story search Select block No blocks to select arrow_down Cancel Train" at bounding box center [503, 132] width 98 height 74
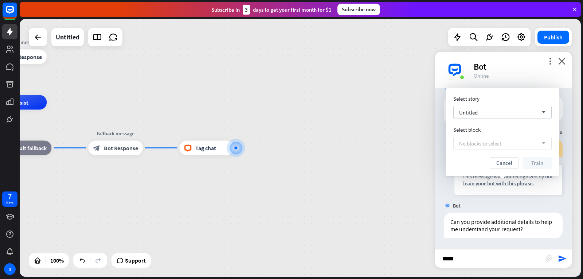
click at [497, 146] on span "No blocks to select" at bounding box center [480, 143] width 42 height 7
click at [504, 171] on div "Select story Untitled arrow_down Select block No blocks to select arrow_down Ca…" at bounding box center [502, 132] width 113 height 88
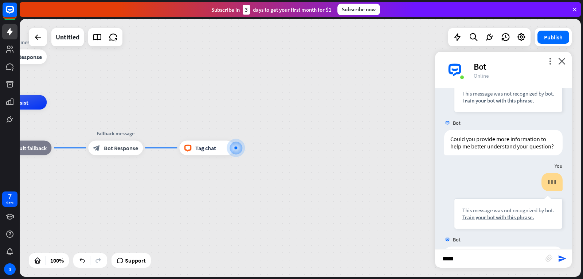
scroll to position [524, 0]
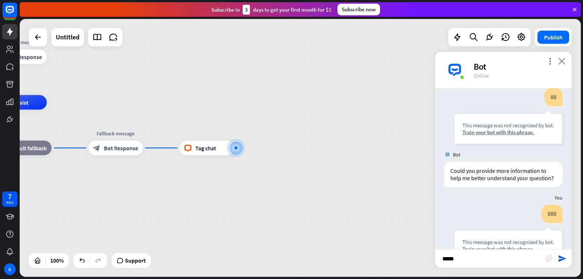
click at [564, 63] on icon "close" at bounding box center [562, 61] width 7 height 7
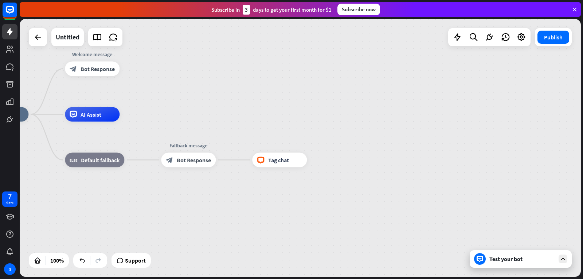
drag, startPoint x: 317, startPoint y: 123, endPoint x: 431, endPoint y: 133, distance: 114.9
click at [431, 133] on div "home_2 Start point Welcome message block_bot_response Bot Response AI Assist bl…" at bounding box center [255, 243] width 562 height 258
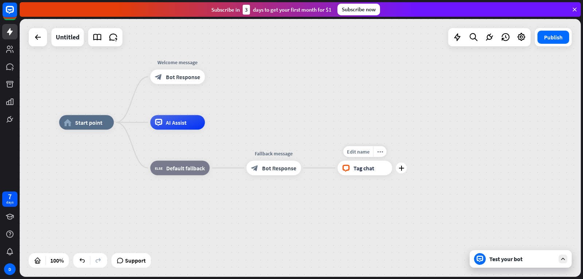
click at [377, 171] on div "block_livechat Tag chat" at bounding box center [365, 168] width 55 height 15
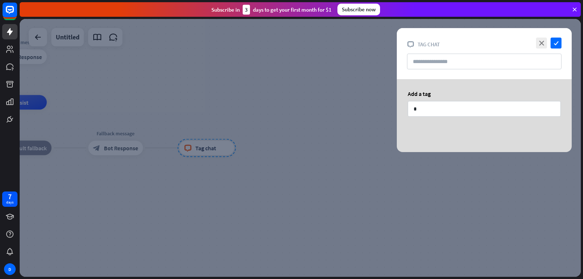
click at [377, 171] on div at bounding box center [301, 148] width 562 height 258
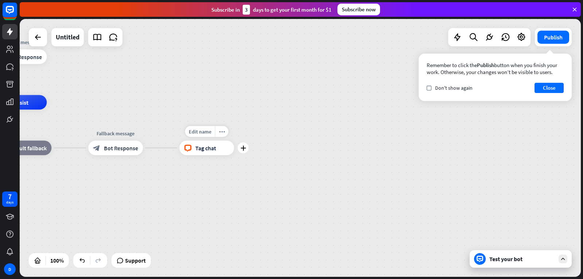
click at [213, 155] on div "Edit name more_horiz plus block_livechat Tag chat" at bounding box center [206, 148] width 55 height 15
click at [222, 136] on div "more_horiz" at bounding box center [221, 131] width 13 height 11
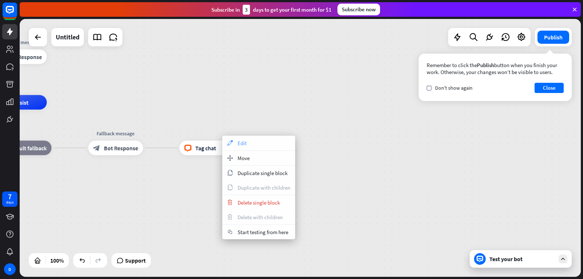
click at [238, 142] on span "Edit" at bounding box center [242, 143] width 9 height 7
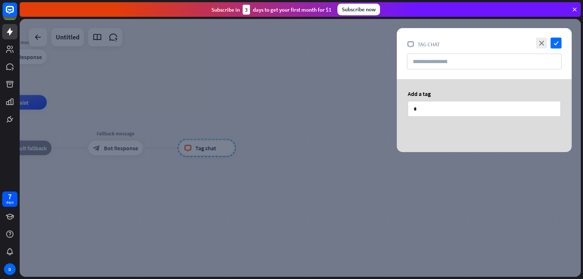
click at [382, 133] on div at bounding box center [301, 148] width 562 height 258
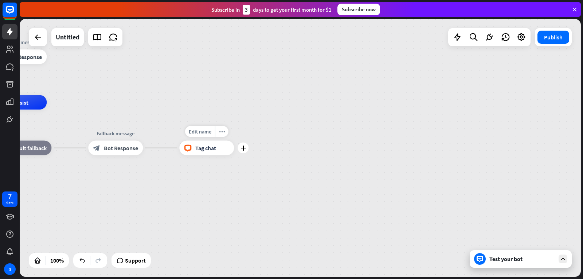
click at [219, 153] on div "block_livechat Tag chat" at bounding box center [206, 148] width 55 height 15
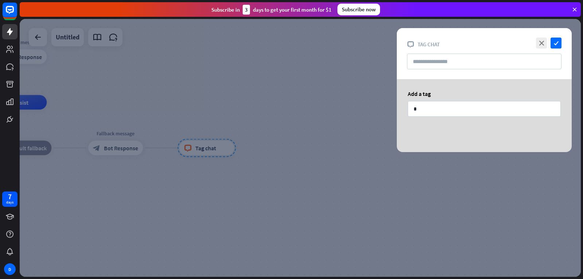
click at [246, 127] on div at bounding box center [301, 148] width 562 height 258
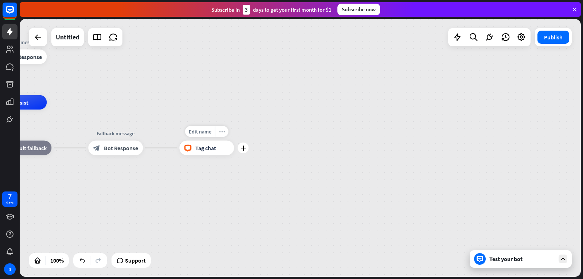
click at [221, 136] on div "more_horiz" at bounding box center [221, 131] width 13 height 11
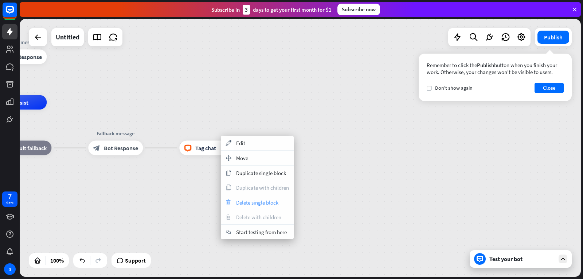
click at [259, 207] on div "trash Delete single block" at bounding box center [257, 202] width 73 height 15
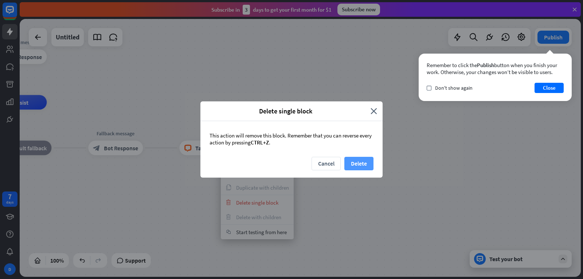
click at [362, 166] on button "Delete" at bounding box center [359, 163] width 29 height 13
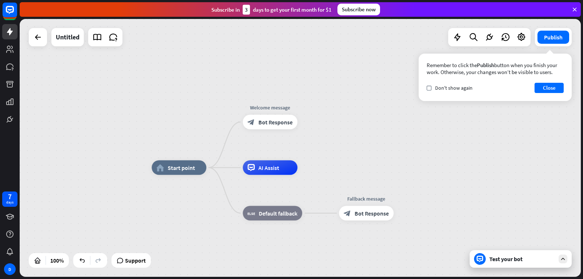
drag, startPoint x: 223, startPoint y: 114, endPoint x: 474, endPoint y: 179, distance: 259.2
click at [308, 217] on div "plus" at bounding box center [311, 213] width 11 height 11
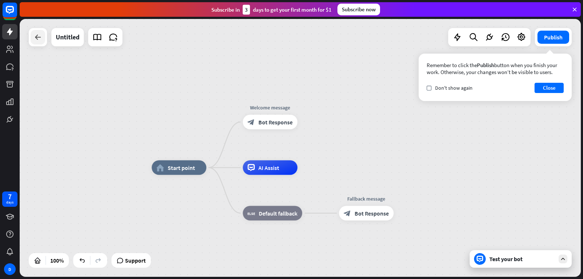
click at [42, 40] on icon at bounding box center [38, 37] width 9 height 9
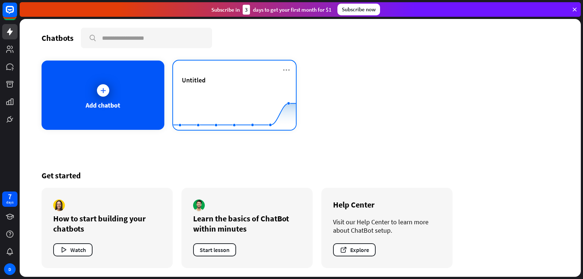
click at [291, 70] on div "Untitled Created with Highcharts 10.1.0 0 2 4 6" at bounding box center [234, 95] width 123 height 69
click at [286, 71] on icon at bounding box center [286, 70] width 9 height 9
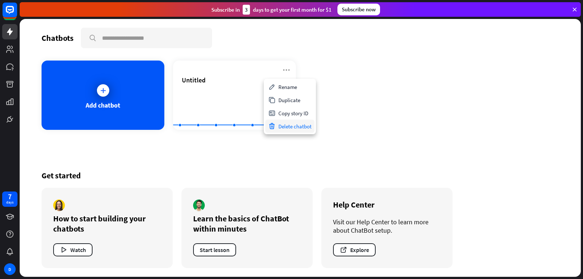
click at [303, 127] on div "Delete chatbot" at bounding box center [289, 126] width 49 height 13
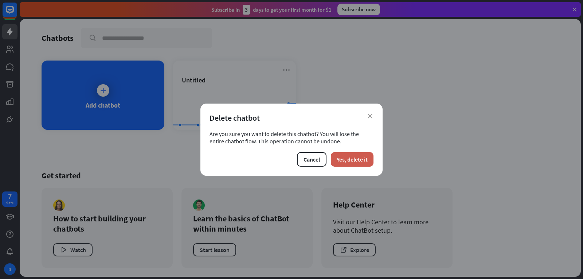
click at [350, 156] on button "Yes, delete it" at bounding box center [352, 159] width 43 height 15
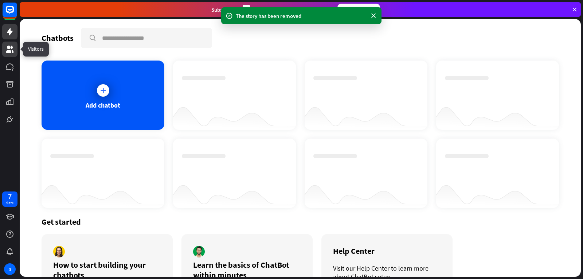
click at [13, 50] on icon at bounding box center [9, 49] width 9 height 9
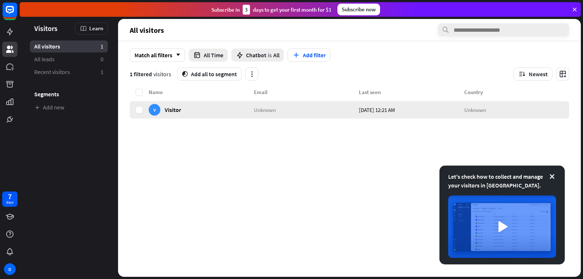
click at [170, 112] on span "Visitor" at bounding box center [173, 109] width 16 height 7
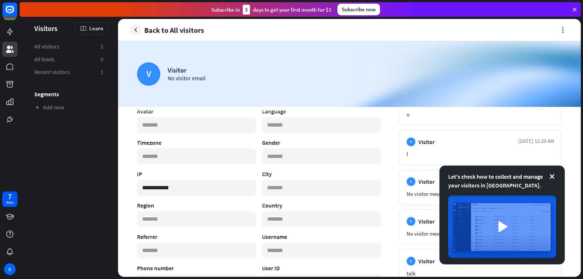
scroll to position [114, 0]
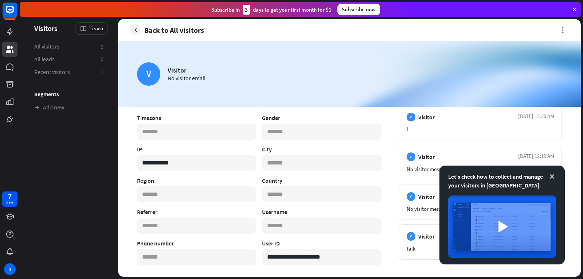
click at [549, 178] on icon at bounding box center [552, 176] width 7 height 7
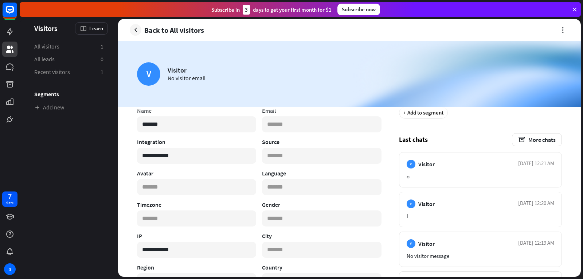
scroll to position [5, 0]
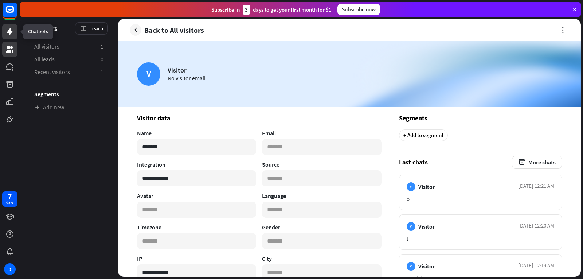
click at [6, 37] on link at bounding box center [9, 31] width 15 height 15
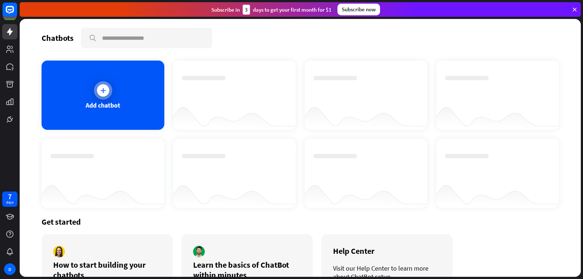
click at [129, 88] on div "Add chatbot" at bounding box center [103, 95] width 123 height 69
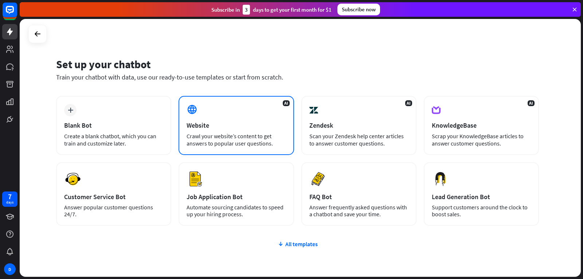
click at [275, 131] on div "AI Website Crawl your website’s content to get answers to popular user question…" at bounding box center [236, 125] width 115 height 59
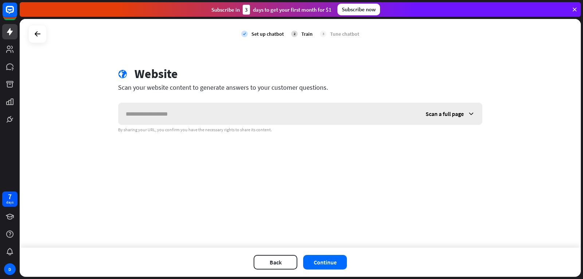
click at [341, 116] on input "text" at bounding box center [269, 114] width 300 height 22
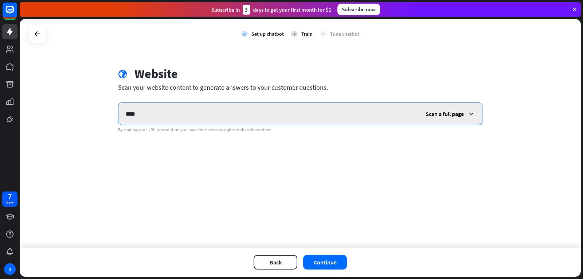
click at [221, 112] on input "****" at bounding box center [269, 114] width 300 height 22
paste input "**********"
type input "**********"
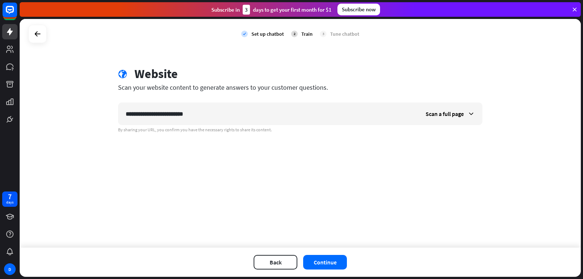
click at [325, 273] on div "Back Continue" at bounding box center [301, 262] width 562 height 29
click at [339, 264] on button "Continue" at bounding box center [325, 262] width 44 height 15
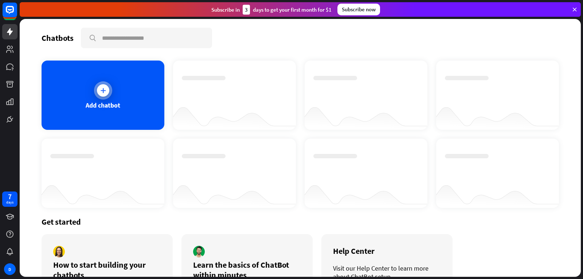
click at [121, 102] on div "Add chatbot" at bounding box center [103, 95] width 123 height 69
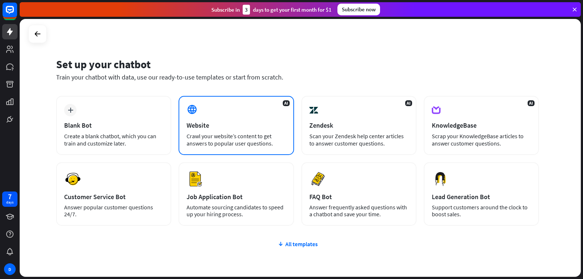
click at [210, 120] on div "AI Website Crawl your website’s content to get answers to popular user question…" at bounding box center [236, 125] width 115 height 59
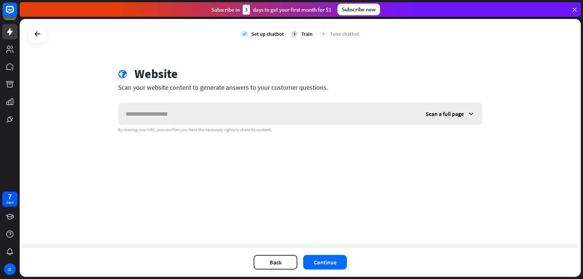
click at [450, 104] on div "Scan a full page" at bounding box center [451, 114] width 64 height 22
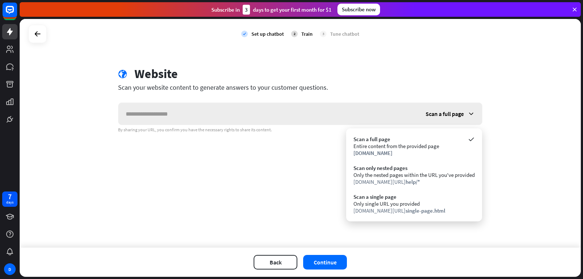
click at [452, 107] on div "Scan a full page" at bounding box center [451, 114] width 64 height 22
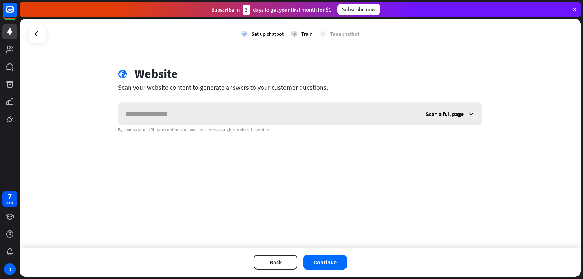
click at [452, 111] on span "Scan a full page" at bounding box center [445, 113] width 38 height 7
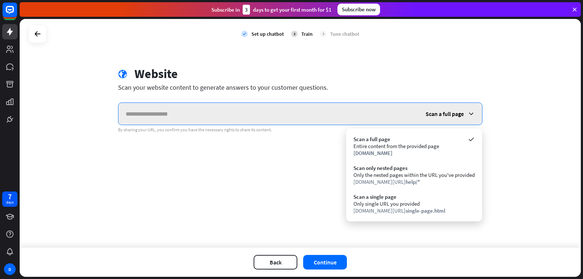
click at [307, 117] on input "text" at bounding box center [269, 114] width 300 height 22
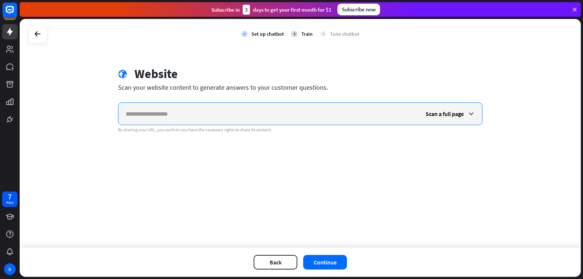
type input "*"
paste input "**********"
type input "**********"
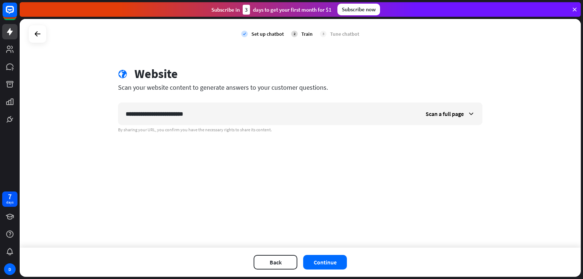
click at [329, 255] on div "Back Continue" at bounding box center [301, 262] width 562 height 29
click at [329, 258] on button "Continue" at bounding box center [325, 262] width 44 height 15
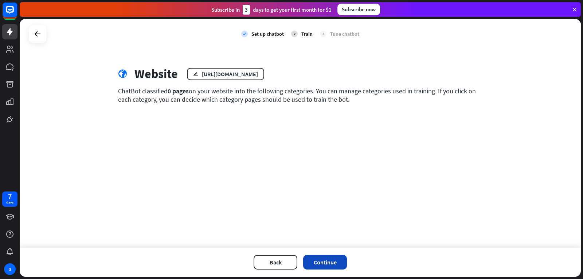
click at [331, 257] on button "Continue" at bounding box center [325, 262] width 44 height 15
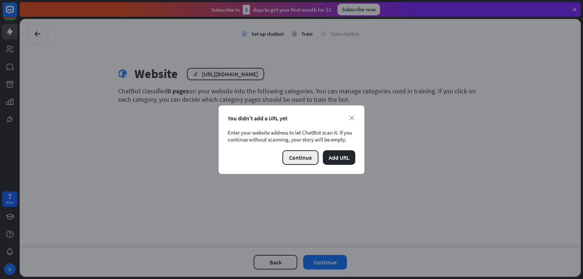
click at [311, 160] on button "Continue" at bounding box center [301, 157] width 36 height 15
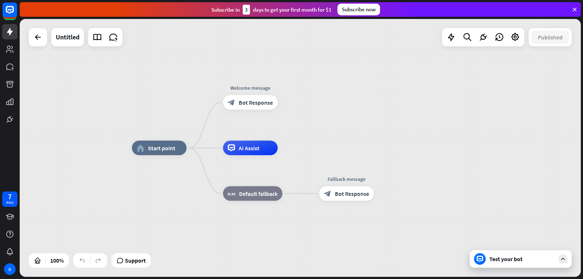
drag, startPoint x: 530, startPoint y: 270, endPoint x: 528, endPoint y: 267, distance: 4.1
click at [530, 270] on div "home_2 Start point Welcome message block_bot_response Bot Response AI Assist bl…" at bounding box center [413, 277] width 562 height 258
click at [528, 266] on div "Test your bot" at bounding box center [521, 259] width 102 height 18
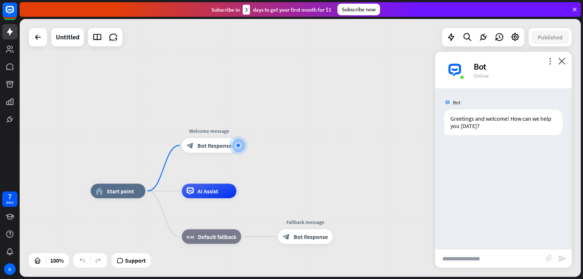
click at [508, 259] on input "text" at bounding box center [490, 258] width 110 height 18
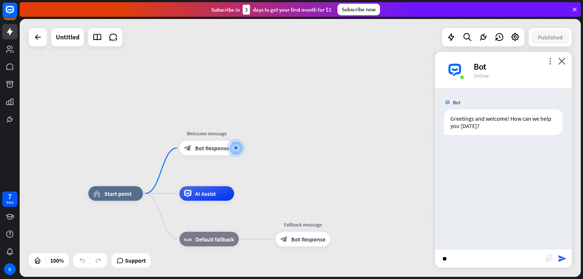
paste input "**********"
type input "**********"
click at [566, 261] on icon "send" at bounding box center [562, 258] width 9 height 9
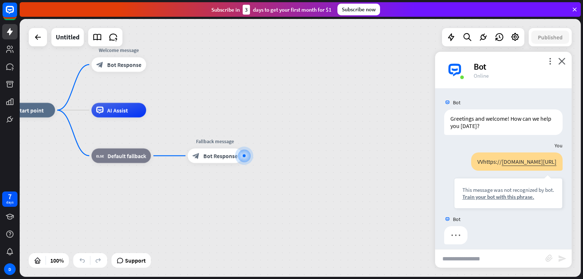
scroll to position [6, 0]
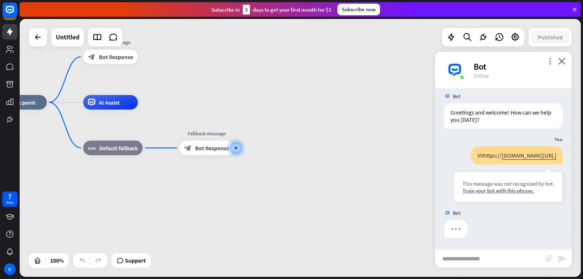
click at [14, 26] on link at bounding box center [9, 31] width 15 height 15
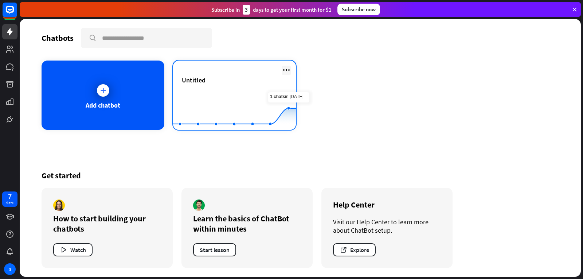
click at [282, 73] on icon at bounding box center [286, 70] width 9 height 9
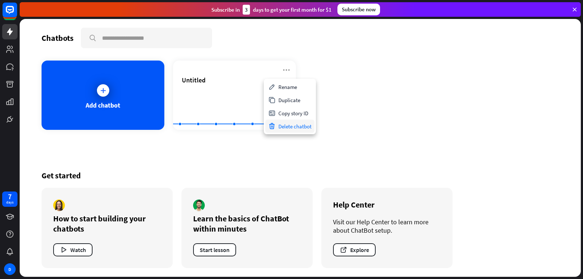
click at [298, 127] on div "Delete chatbot" at bounding box center [289, 126] width 49 height 13
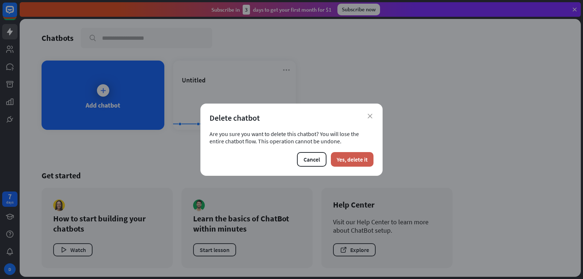
click at [372, 160] on button "Yes, delete it" at bounding box center [352, 159] width 43 height 15
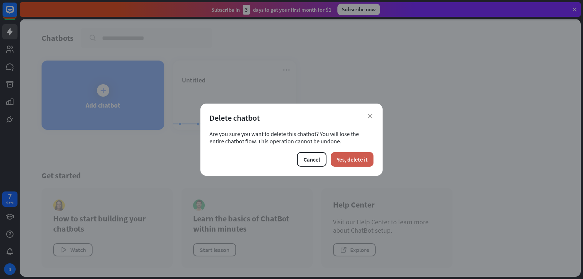
click at [360, 160] on button "Yes, delete it" at bounding box center [352, 159] width 43 height 15
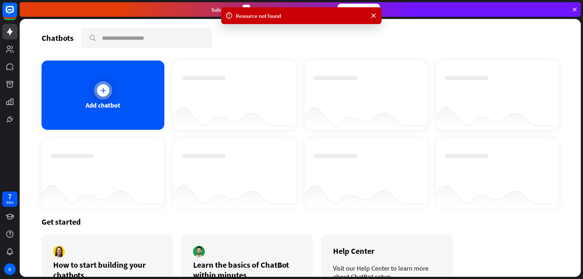
click at [125, 92] on div "Add chatbot" at bounding box center [103, 95] width 123 height 69
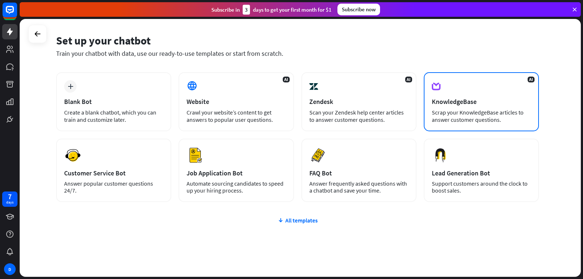
scroll to position [36, 0]
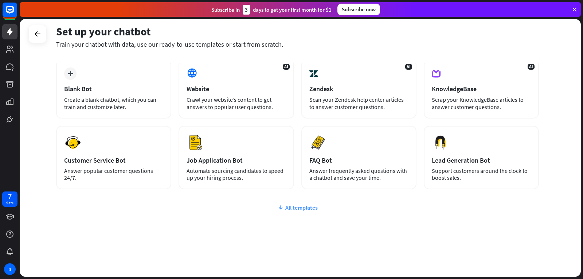
click at [311, 210] on div "All templates" at bounding box center [297, 207] width 483 height 7
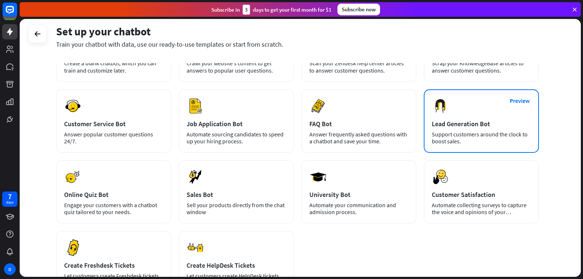
scroll to position [141, 0]
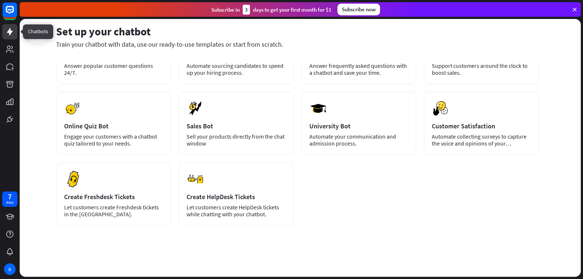
click at [5, 35] on link at bounding box center [9, 31] width 15 height 15
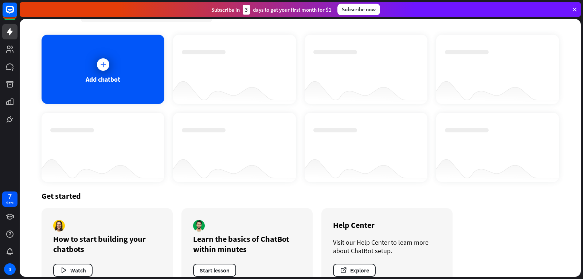
scroll to position [46, 0]
